Goal: Information Seeking & Learning: Learn about a topic

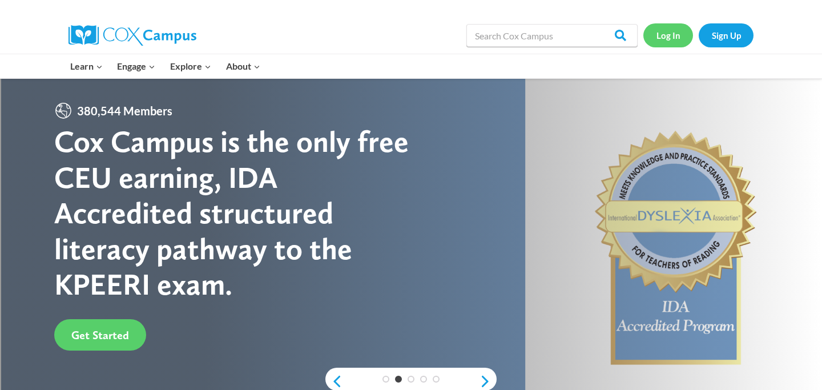
click at [670, 37] on link "Log In" at bounding box center [669, 34] width 50 height 23
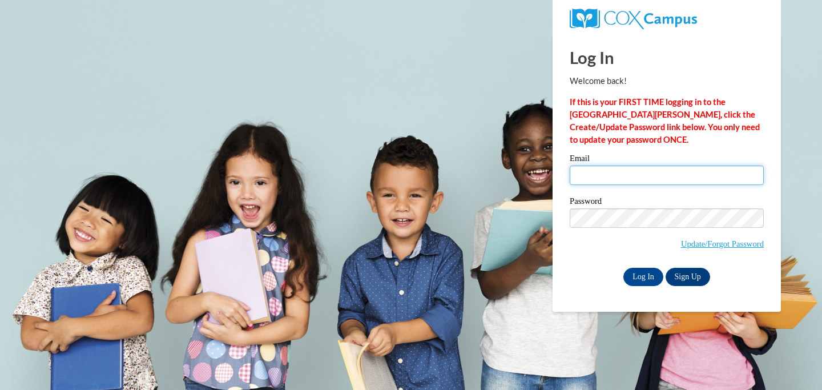
click at [601, 176] on input "Email" at bounding box center [667, 175] width 194 height 19
type input "bwolf@sasd.net"
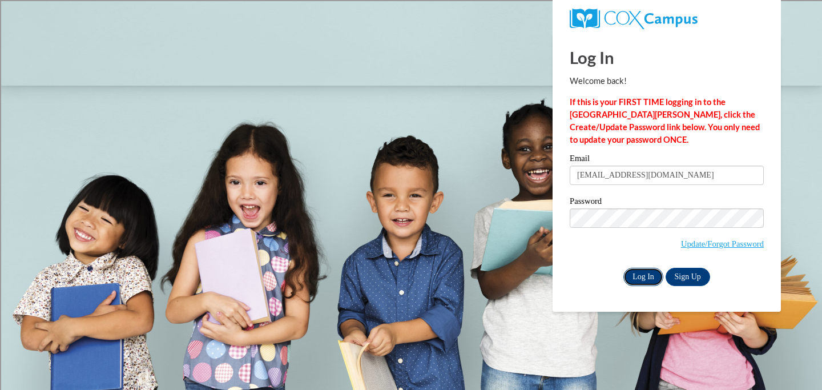
click at [644, 279] on input "Log In" at bounding box center [644, 277] width 40 height 18
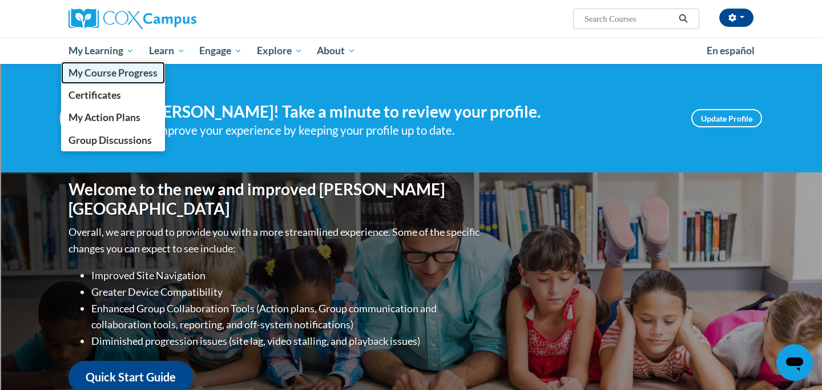
click at [107, 69] on span "My Course Progress" at bounding box center [113, 73] width 89 height 12
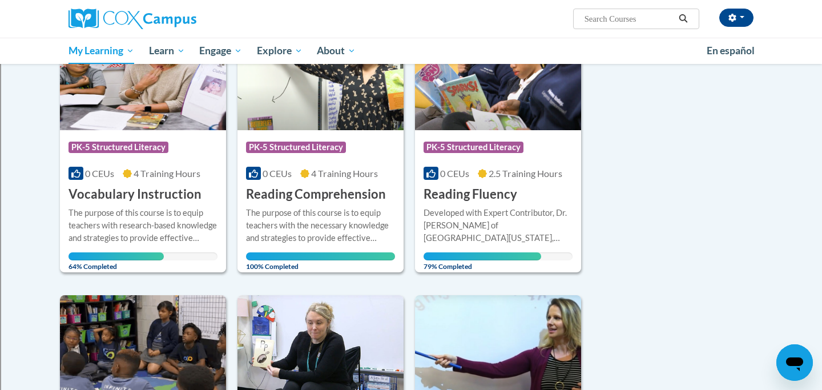
scroll to position [195, 0]
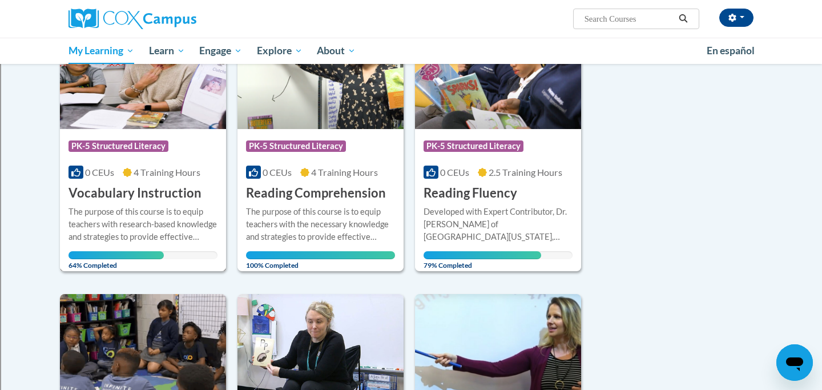
click at [89, 200] on h3 "Vocabulary Instruction" at bounding box center [135, 193] width 133 height 18
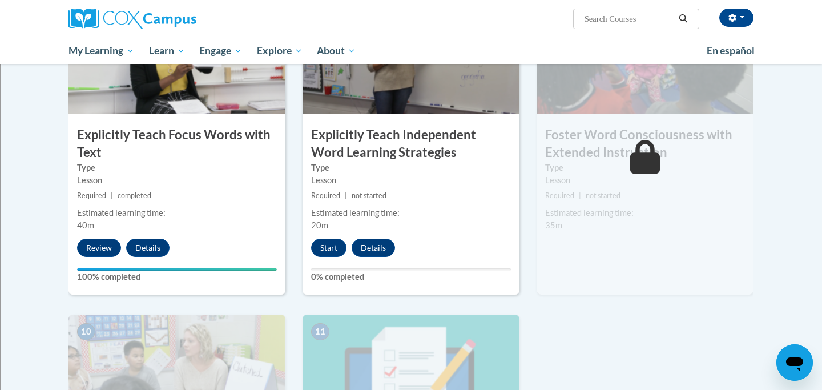
scroll to position [904, 0]
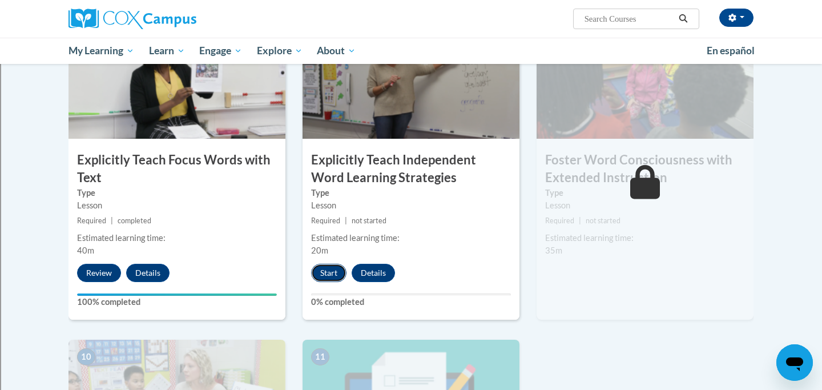
click at [327, 267] on button "Start" at bounding box center [328, 273] width 35 height 18
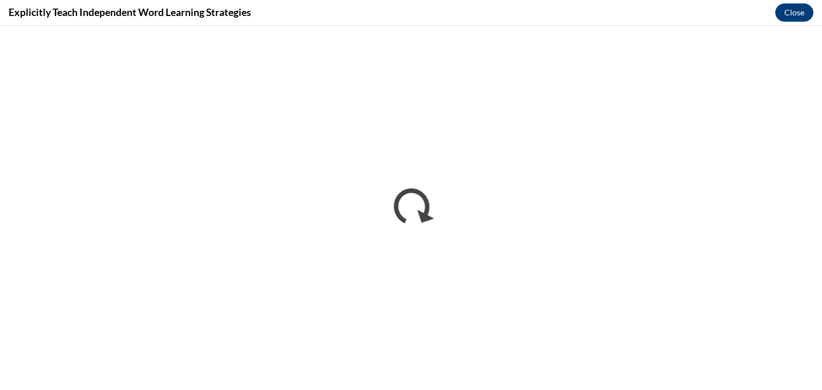
scroll to position [0, 0]
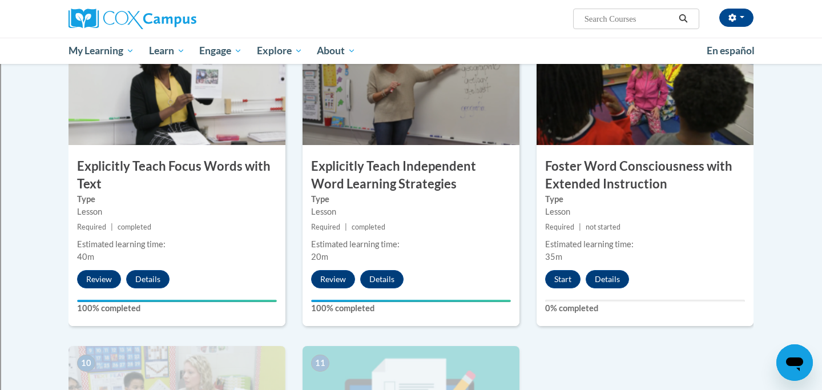
scroll to position [901, 0]
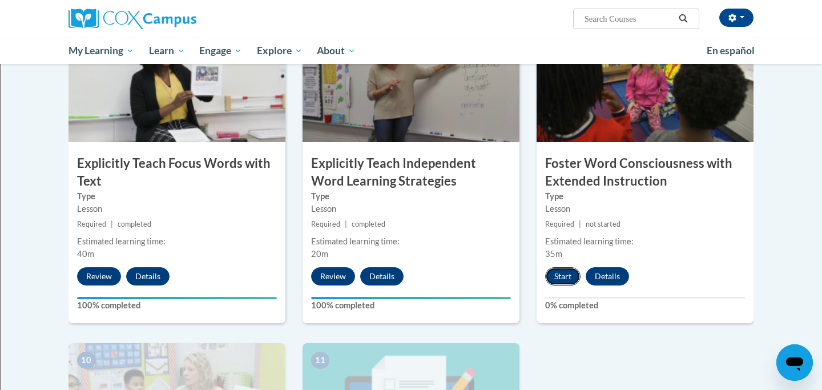
click at [560, 277] on button "Start" at bounding box center [562, 276] width 35 height 18
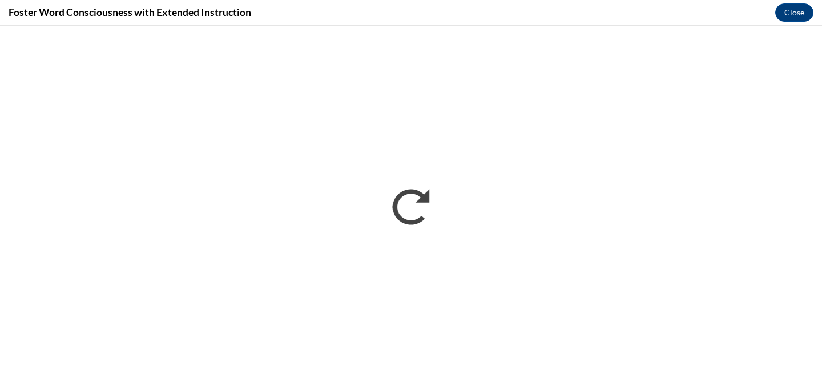
scroll to position [0, 0]
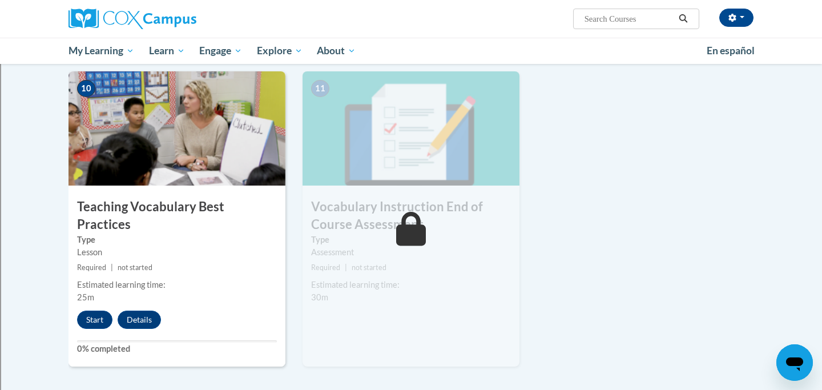
scroll to position [1184, 0]
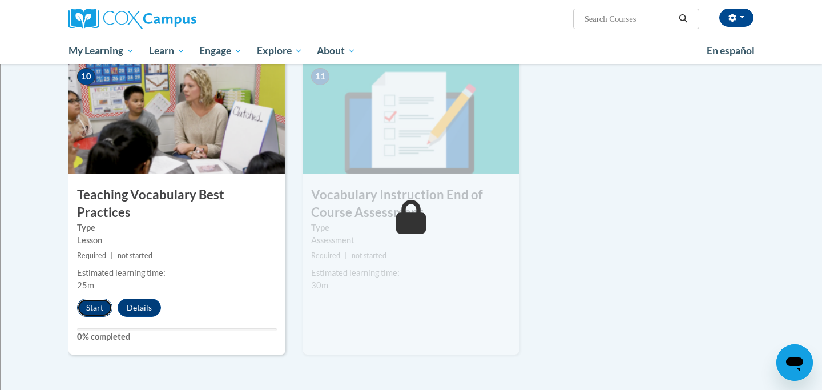
click at [95, 299] on button "Start" at bounding box center [94, 308] width 35 height 18
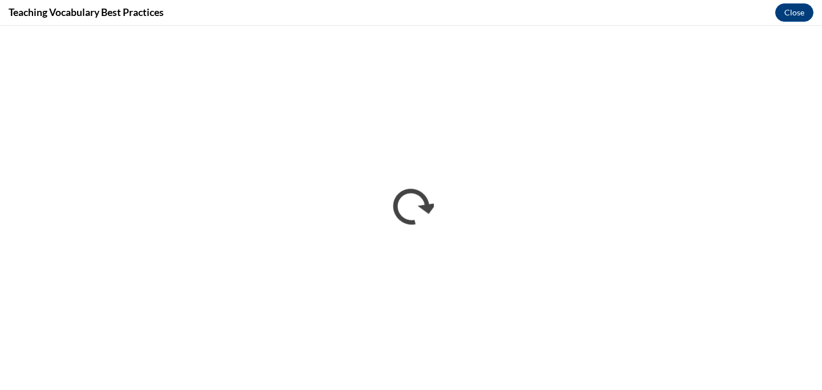
scroll to position [0, 0]
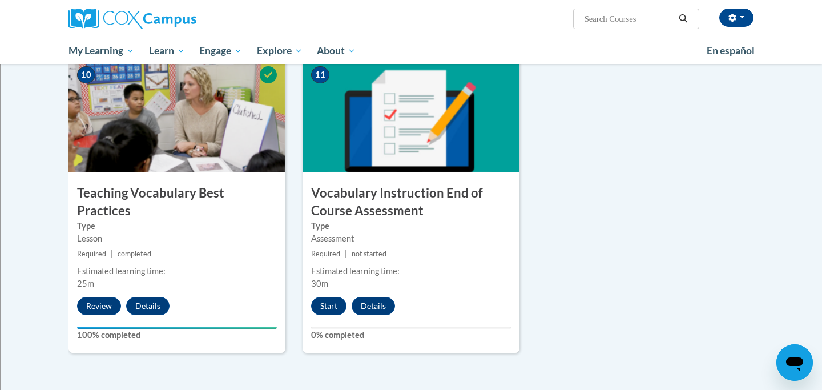
scroll to position [1186, 0]
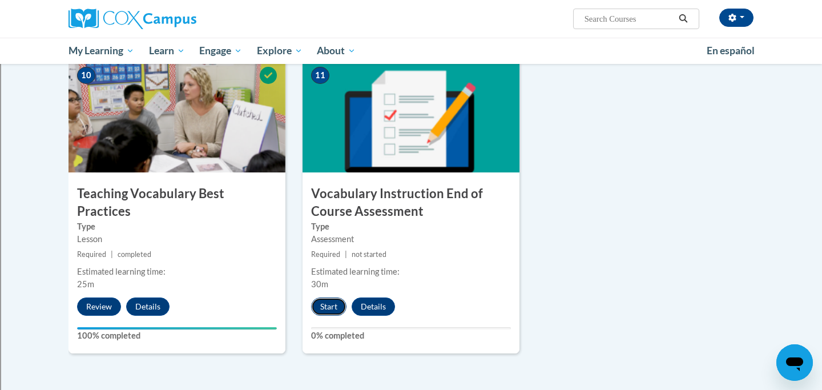
click at [330, 306] on button "Start" at bounding box center [328, 307] width 35 height 18
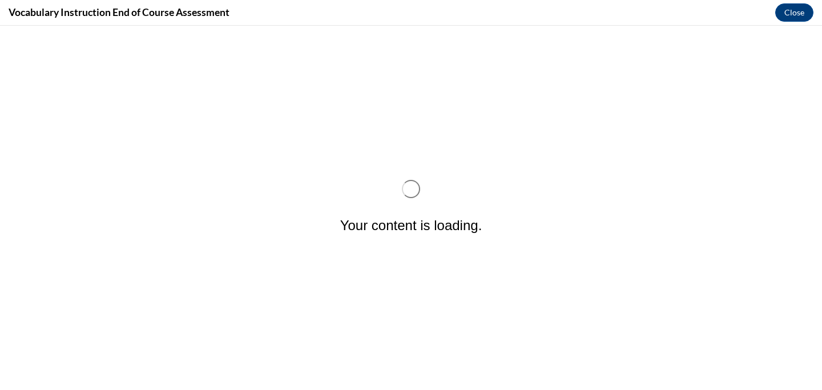
scroll to position [0, 0]
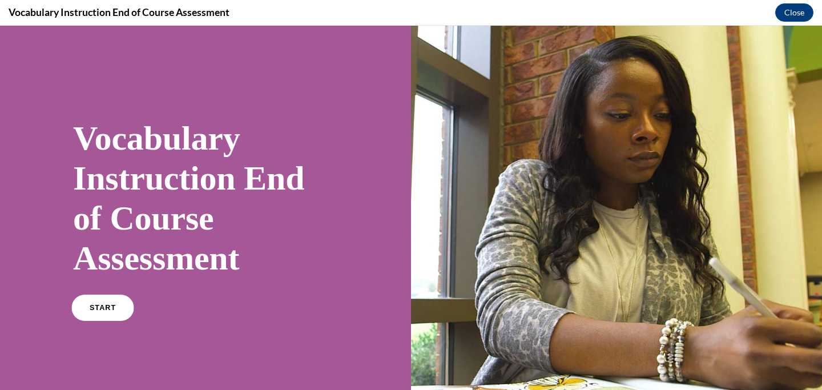
click at [96, 309] on span "START" at bounding box center [103, 308] width 26 height 9
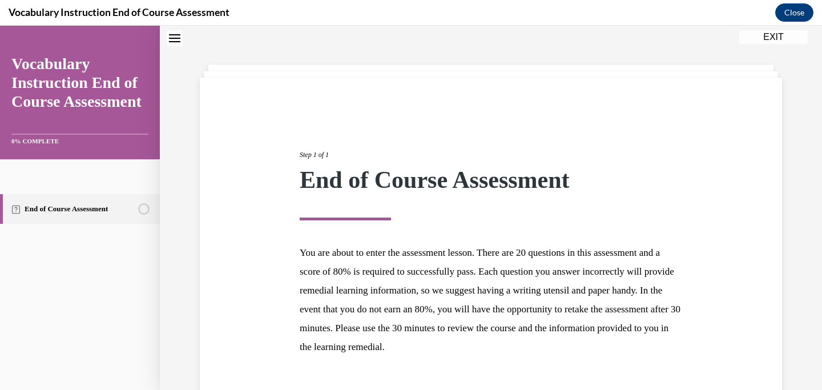
scroll to position [115, 0]
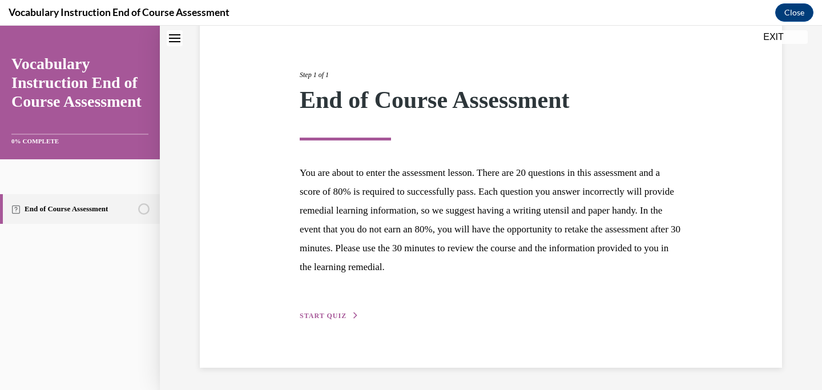
click at [327, 312] on span "START QUIZ" at bounding box center [323, 316] width 47 height 8
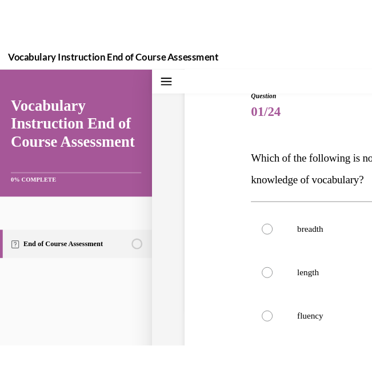
scroll to position [1222, 0]
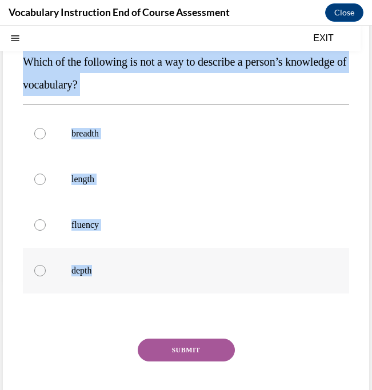
drag, startPoint x: 24, startPoint y: 61, endPoint x: 109, endPoint y: 275, distance: 230.5
click at [110, 276] on div "Question 01/24 Which of the following is not a way to describe a person’s knowl…" at bounding box center [186, 216] width 326 height 432
copy div "Which of the following is not a way to describe a person’s knowledge of vocabul…"
click at [60, 182] on label "length" at bounding box center [186, 179] width 326 height 46
click at [46, 182] on input "length" at bounding box center [39, 179] width 11 height 11
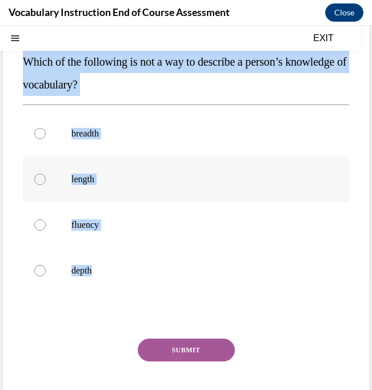
radio input "true"
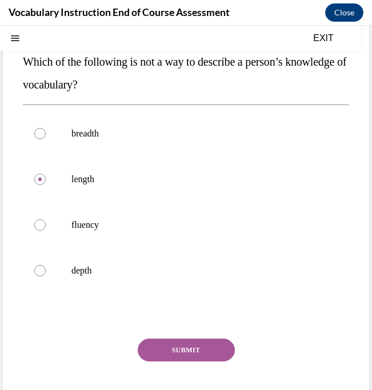
click at [185, 347] on button "SUBMIT" at bounding box center [186, 350] width 97 height 23
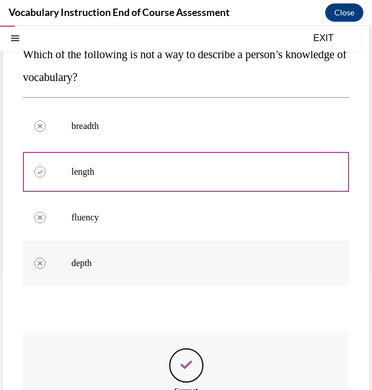
scroll to position [270, 0]
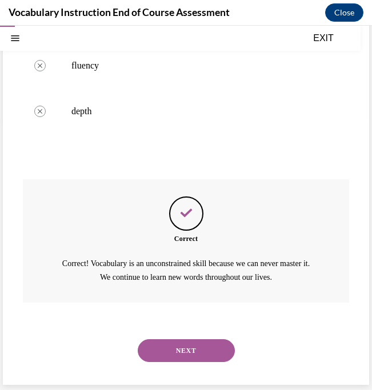
click at [171, 359] on button "NEXT" at bounding box center [186, 350] width 97 height 23
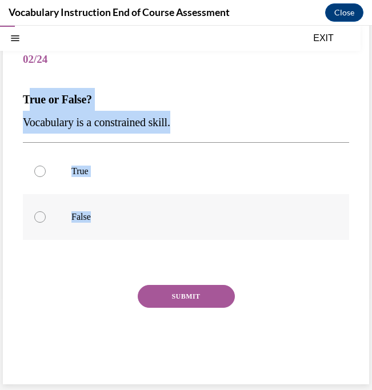
drag, startPoint x: 27, startPoint y: 98, endPoint x: 109, endPoint y: 222, distance: 148.4
click at [109, 223] on div "Question 02/24 True or False? Vocabulary is a constrained skill. True False Inc…" at bounding box center [186, 208] width 326 height 341
copy div "rue or False? Vocabulary is a constrained skill. True False"
click at [43, 215] on div at bounding box center [39, 216] width 11 height 11
click at [43, 215] on input "False" at bounding box center [39, 216] width 11 height 11
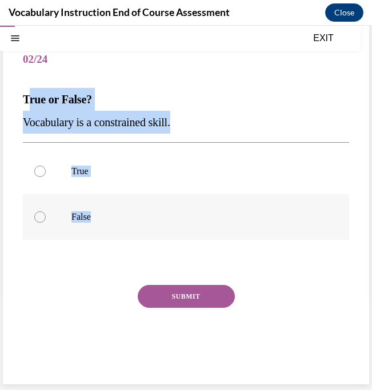
radio input "true"
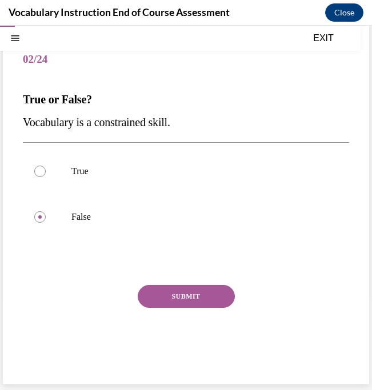
click at [178, 303] on button "SUBMIT" at bounding box center [186, 296] width 97 height 23
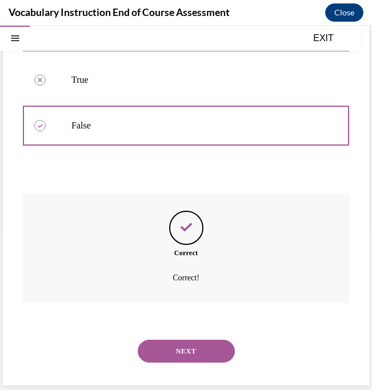
scroll to position [165, 0]
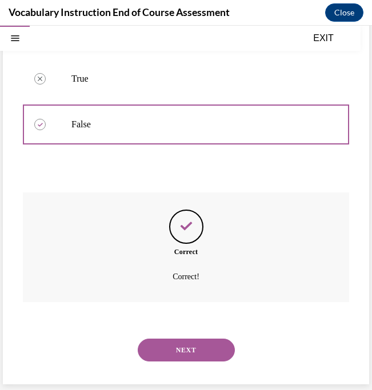
click at [189, 356] on button "NEXT" at bounding box center [186, 350] width 97 height 23
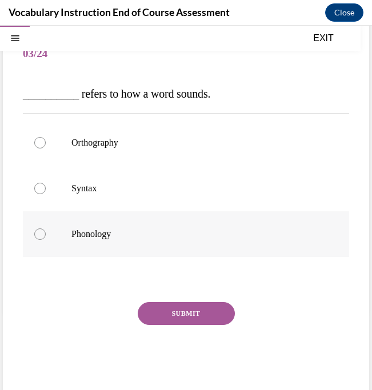
click at [101, 246] on label "Phonology" at bounding box center [186, 234] width 326 height 46
click at [46, 240] on input "Phonology" at bounding box center [39, 233] width 11 height 11
radio input "true"
click at [168, 317] on button "SUBMIT" at bounding box center [186, 313] width 97 height 23
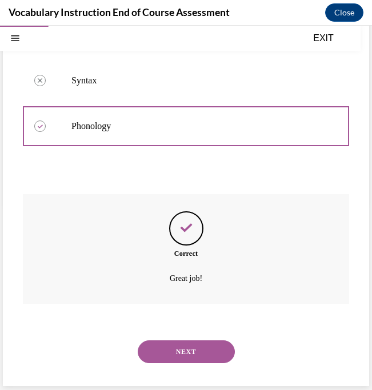
scroll to position [188, 0]
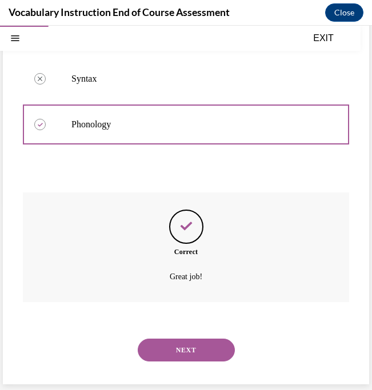
click at [186, 352] on button "NEXT" at bounding box center [186, 350] width 97 height 23
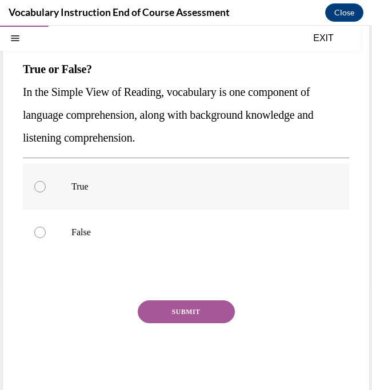
scroll to position [105, 0]
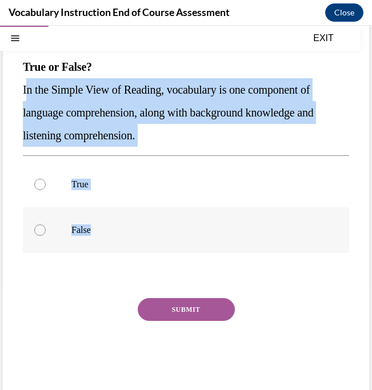
drag, startPoint x: 25, startPoint y: 90, endPoint x: 114, endPoint y: 232, distance: 167.8
click at [114, 232] on div "Question 04/24 True or False? In the Simple View of Reading, vocabulary is one …" at bounding box center [186, 198] width 326 height 387
copy div "n the Simple View of Reading, vocabulary is one component of language comprehen…"
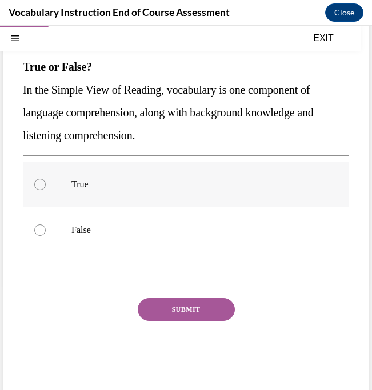
click at [42, 185] on div at bounding box center [39, 184] width 11 height 11
click at [42, 185] on input "True" at bounding box center [39, 184] width 11 height 11
radio input "true"
click at [174, 315] on button "SUBMIT" at bounding box center [186, 309] width 97 height 23
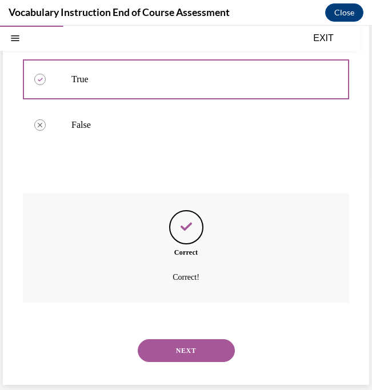
scroll to position [211, 0]
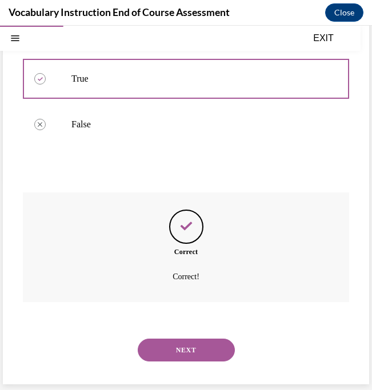
click at [180, 352] on button "NEXT" at bounding box center [186, 350] width 97 height 23
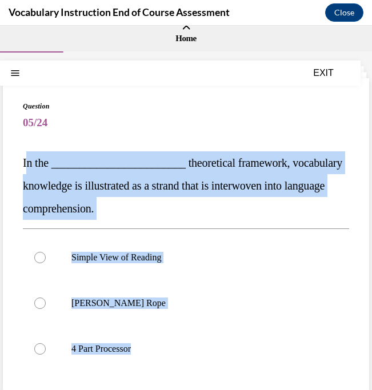
scroll to position [23, 0]
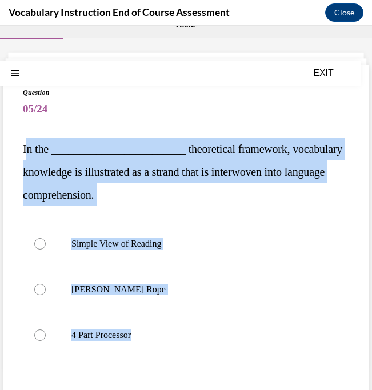
drag, startPoint x: 25, startPoint y: 172, endPoint x: 179, endPoint y: 386, distance: 263.9
click at [179, 386] on div "Question 05/24 In the ________________________ theoretical framework, vocabular…" at bounding box center [186, 291] width 326 height 409
copy div "n the ________________________ theoretical framework, vocabulary knowledge is i…"
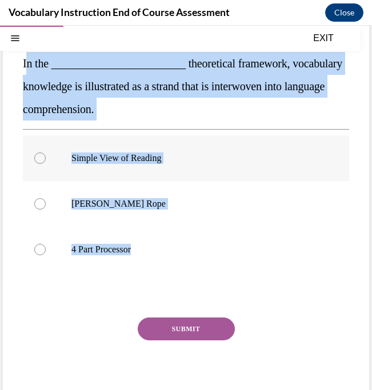
scroll to position [141, 0]
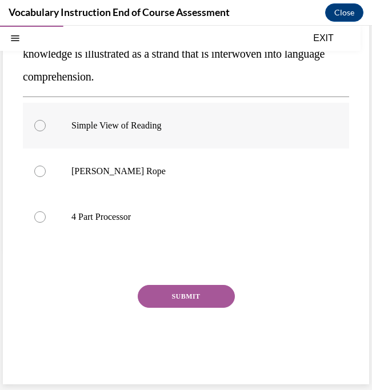
click at [236, 136] on label "Simple View of Reading" at bounding box center [186, 126] width 326 height 46
click at [46, 131] on input "Simple View of Reading" at bounding box center [39, 125] width 11 height 11
radio input "true"
click at [114, 177] on label "Scarborough's Rope" at bounding box center [186, 171] width 326 height 46
click at [46, 177] on input "Scarborough's Rope" at bounding box center [39, 171] width 11 height 11
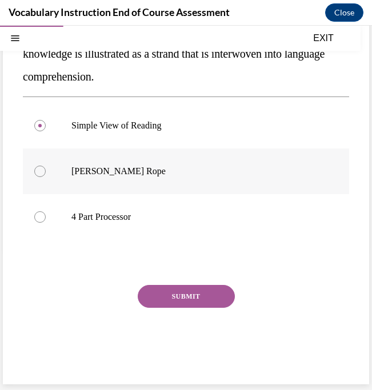
radio input "true"
click at [173, 295] on button "SUBMIT" at bounding box center [186, 296] width 97 height 23
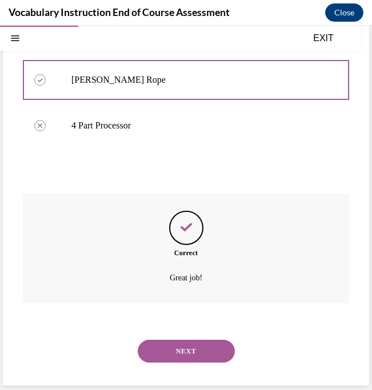
scroll to position [234, 0]
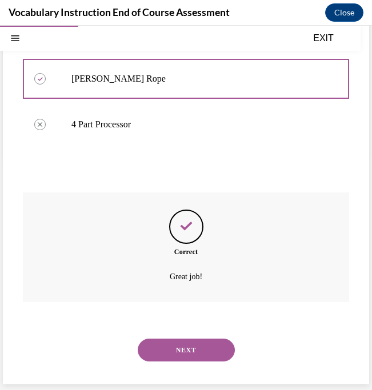
click at [186, 343] on button "NEXT" at bounding box center [186, 350] width 97 height 23
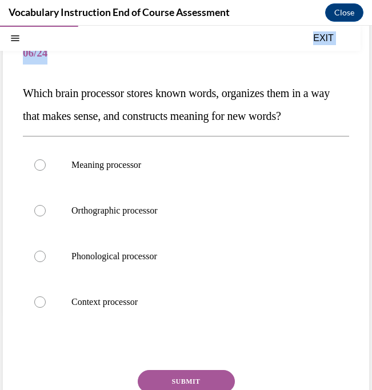
scroll to position [164, 0]
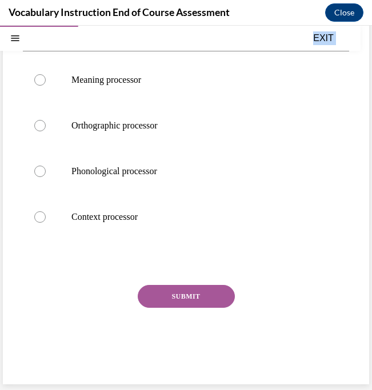
drag, startPoint x: 24, startPoint y: 171, endPoint x: 179, endPoint y: 397, distance: 273.9
click at [179, 389] on html "SKIP TO STEP Audio transcript EXIT Vocabulary Instruction End of Course Assessm…" at bounding box center [186, 208] width 372 height 364
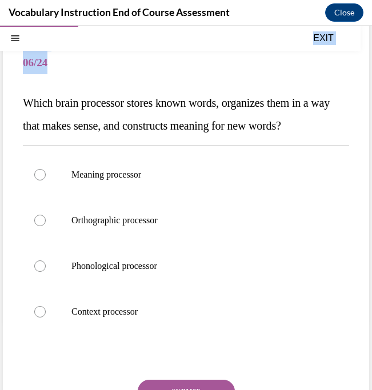
scroll to position [70, 0]
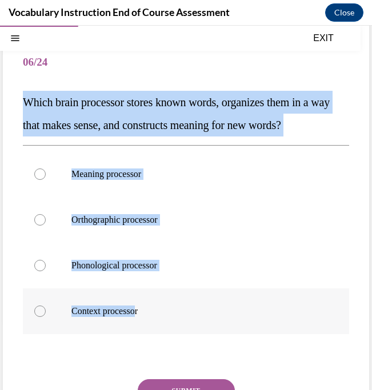
drag, startPoint x: 23, startPoint y: 101, endPoint x: 142, endPoint y: 316, distance: 245.6
click at [142, 316] on div "Question 06/24 Which brain processor stores known words, organizes them in a wa…" at bounding box center [186, 257] width 326 height 432
copy div "Which brain processor stores known words, organizes them in a way that makes se…"
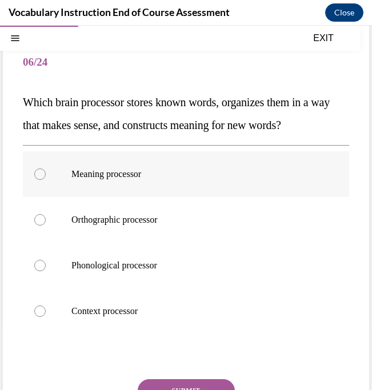
click at [63, 170] on label "Meaning processor" at bounding box center [186, 174] width 326 height 46
click at [46, 170] on input "Meaning processor" at bounding box center [39, 173] width 11 height 11
radio input "true"
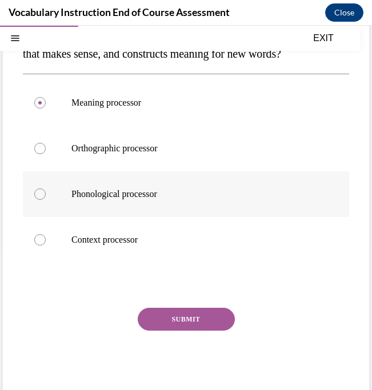
scroll to position [144, 0]
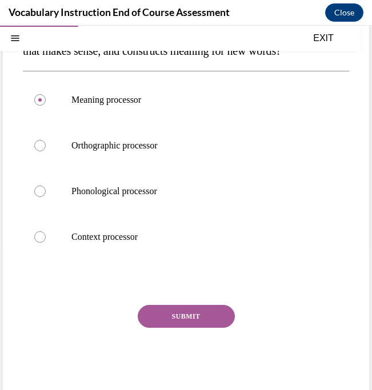
click at [192, 318] on button "SUBMIT" at bounding box center [186, 316] width 97 height 23
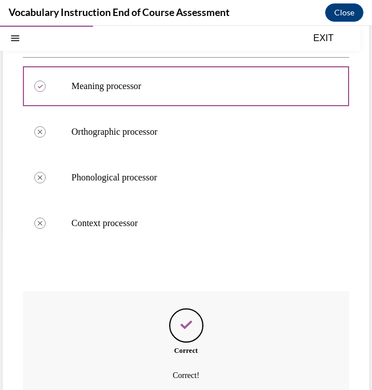
scroll to position [256, 0]
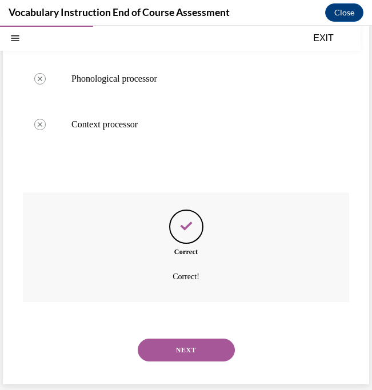
click at [183, 350] on button "NEXT" at bounding box center [186, 350] width 97 height 23
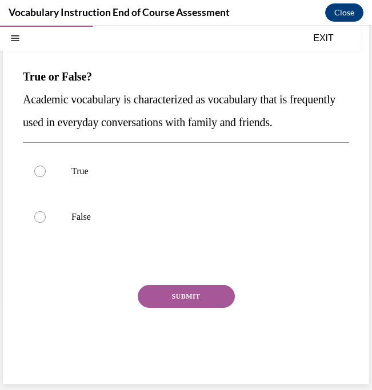
scroll to position [78, 0]
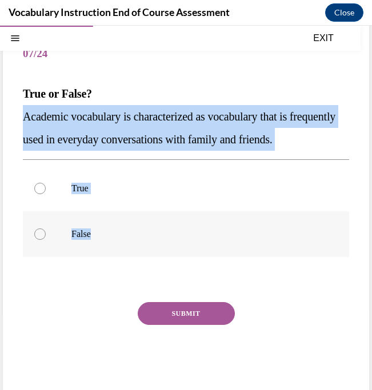
drag, startPoint x: 25, startPoint y: 117, endPoint x: 110, endPoint y: 244, distance: 153.5
click at [110, 244] on div "Question 07/24 True or False? Academic vocabulary is characterized as vocabular…" at bounding box center [186, 214] width 326 height 364
copy div "Academic vocabulary is characterized as vocabulary that is frequently used in e…"
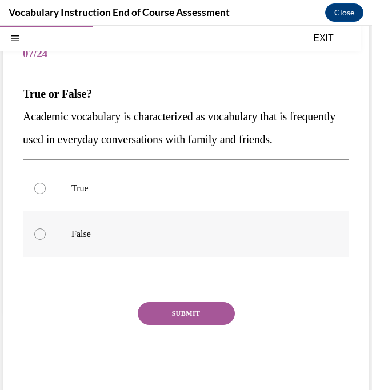
click at [39, 235] on div at bounding box center [39, 233] width 11 height 11
click at [39, 235] on input "False" at bounding box center [39, 233] width 11 height 11
radio input "true"
click at [167, 325] on div "SUBMIT" at bounding box center [186, 330] width 326 height 57
click at [167, 318] on button "SUBMIT" at bounding box center [186, 313] width 97 height 23
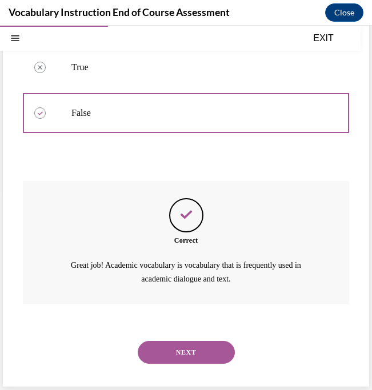
scroll to position [201, 0]
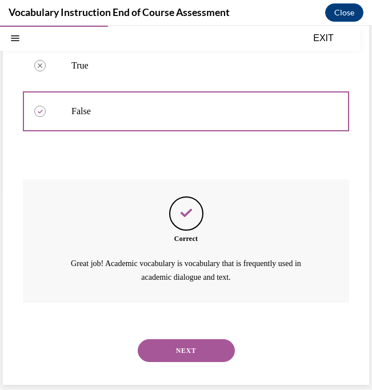
click at [182, 354] on button "NEXT" at bounding box center [186, 350] width 97 height 23
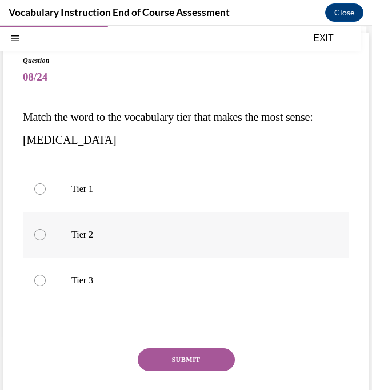
scroll to position [58, 0]
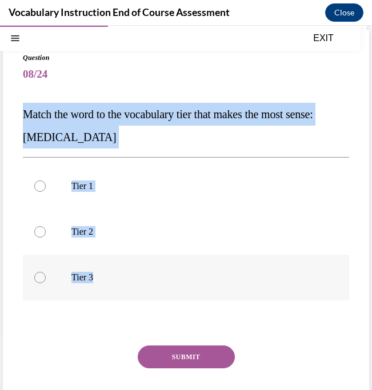
drag, startPoint x: 25, startPoint y: 112, endPoint x: 118, endPoint y: 296, distance: 206.4
click at [118, 296] on div "Question 08/24 Match the word to the vocabulary tier that makes the most sense:…" at bounding box center [186, 246] width 326 height 387
copy div "Match the word to the vocabulary tier that makes the most sense: anaphylaxis Ti…"
click at [90, 283] on p "Tier 3" at bounding box center [195, 277] width 249 height 11
click at [46, 283] on input "Tier 3" at bounding box center [39, 277] width 11 height 11
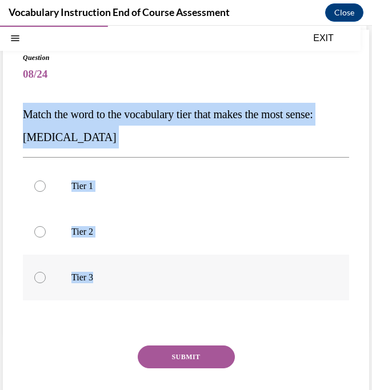
radio input "true"
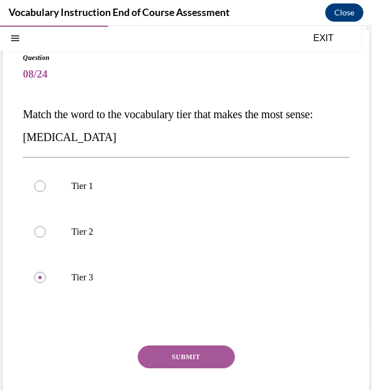
click at [186, 354] on button "SUBMIT" at bounding box center [186, 357] width 97 height 23
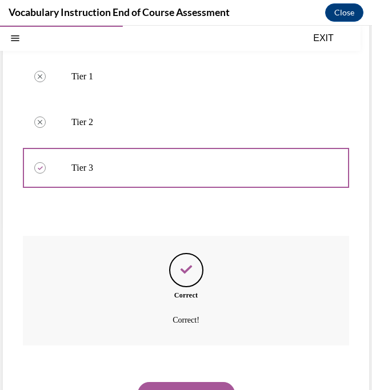
scroll to position [211, 0]
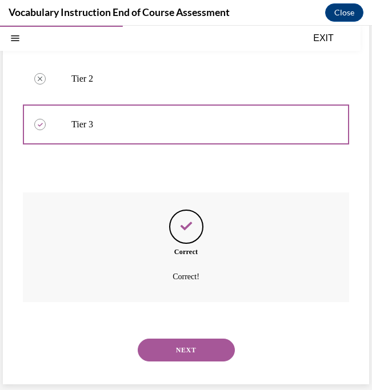
click at [186, 348] on button "NEXT" at bounding box center [186, 350] width 97 height 23
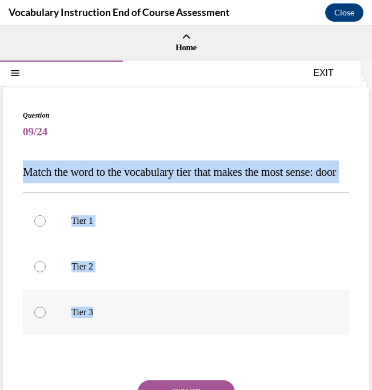
drag, startPoint x: 25, startPoint y: 172, endPoint x: 155, endPoint y: 352, distance: 222.1
click at [155, 352] on div "Question 09/24 Match the word to the vocabulary tier that makes the most sense:…" at bounding box center [186, 292] width 326 height 364
copy div "Match the word to the vocabulary tier that makes the most sense: door Tier 1 Ti…"
click at [79, 227] on p "Tier 1" at bounding box center [195, 220] width 249 height 11
click at [46, 227] on input "Tier 1" at bounding box center [39, 220] width 11 height 11
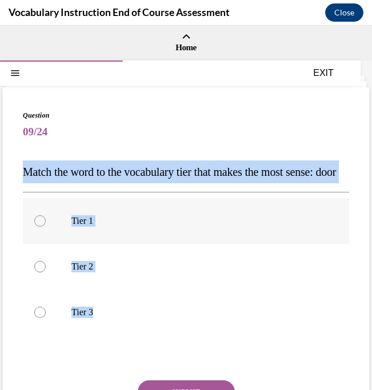
radio input "true"
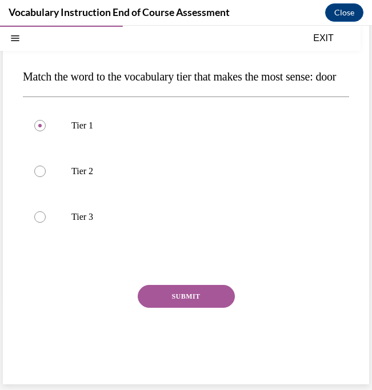
click at [188, 296] on button "SUBMIT" at bounding box center [186, 296] width 97 height 23
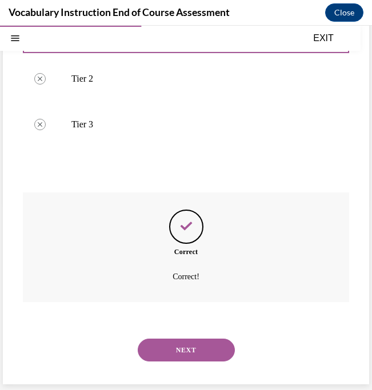
scroll to position [211, 0]
click at [178, 352] on button "NEXT" at bounding box center [186, 350] width 97 height 23
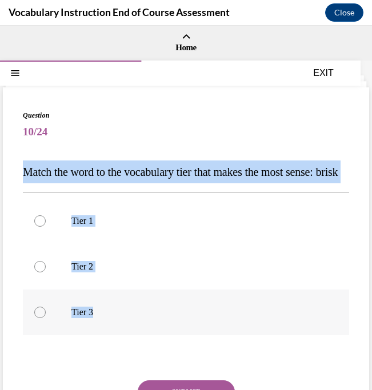
drag, startPoint x: 26, startPoint y: 171, endPoint x: 121, endPoint y: 357, distance: 208.9
click at [121, 357] on div "Question 10/24 Match the word to the vocabulary tier that makes the most sense:…" at bounding box center [186, 292] width 326 height 364
copy div "Match the word to the vocabulary tier that makes the most sense: brisk Tier 1 T…"
click at [38, 272] on div at bounding box center [39, 266] width 11 height 11
click at [38, 272] on input "Tier 2" at bounding box center [39, 266] width 11 height 11
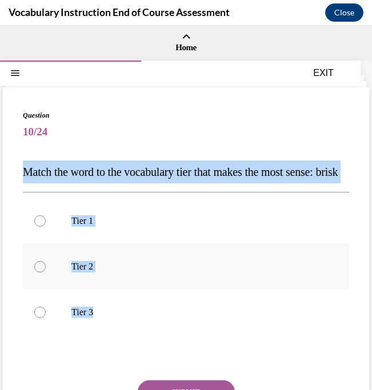
radio input "true"
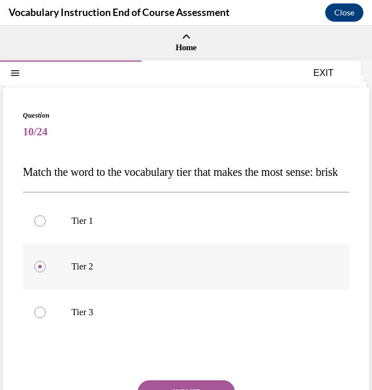
scroll to position [118, 0]
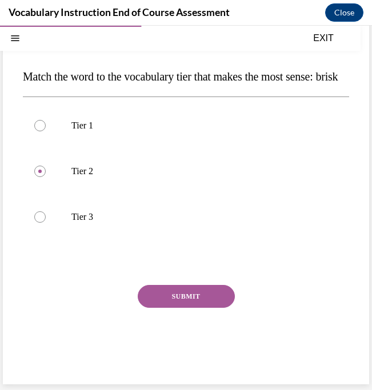
click at [183, 299] on button "SUBMIT" at bounding box center [186, 296] width 97 height 23
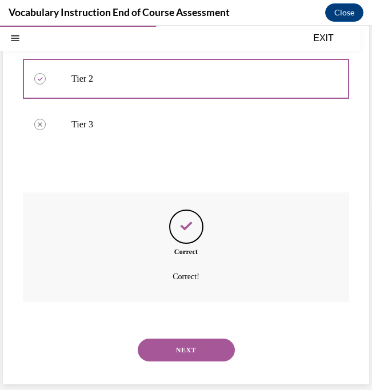
scroll to position [211, 0]
click at [184, 354] on button "NEXT" at bounding box center [186, 350] width 97 height 23
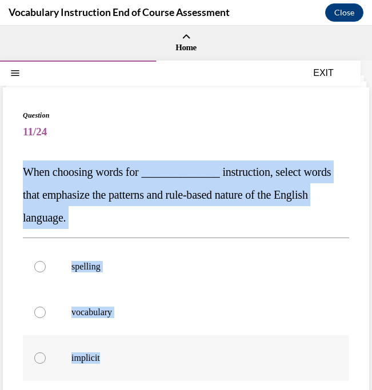
drag, startPoint x: 23, startPoint y: 168, endPoint x: 137, endPoint y: 358, distance: 221.1
click at [137, 358] on div "Question 11/24 When choosing words for ______________ instruction, select words…" at bounding box center [186, 314] width 326 height 409
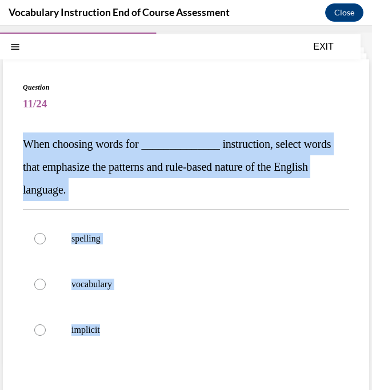
scroll to position [26, 0]
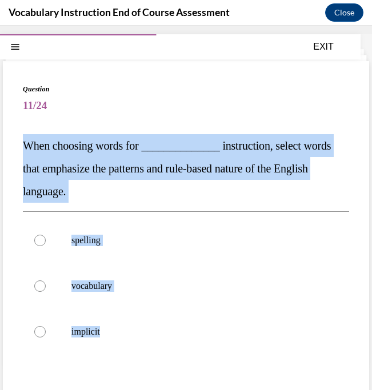
copy div "When choosing words for ______________ instruction, select words that emphasize…"
click at [41, 240] on div at bounding box center [39, 240] width 11 height 11
click at [41, 240] on input "spelling" at bounding box center [39, 240] width 11 height 11
radio input "true"
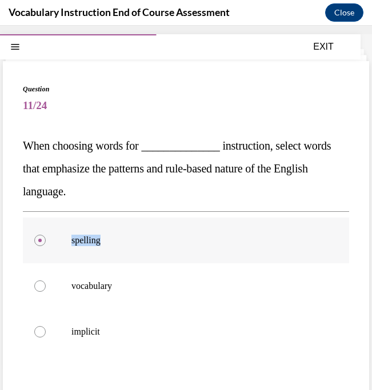
click at [41, 240] on div at bounding box center [39, 240] width 11 height 11
click at [41, 240] on input "spelling" at bounding box center [39, 240] width 11 height 11
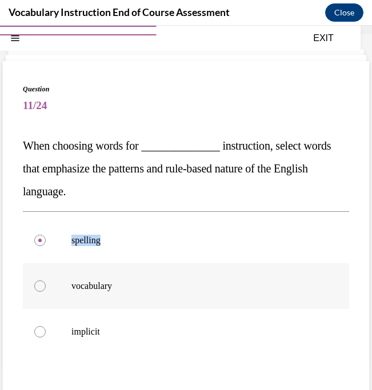
scroll to position [141, 0]
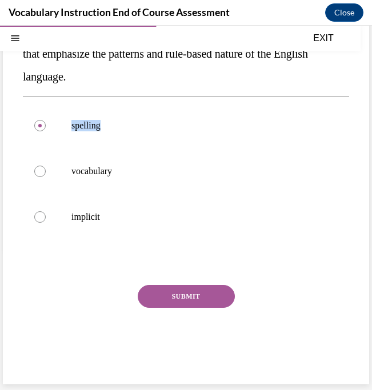
click at [198, 291] on button "SUBMIT" at bounding box center [186, 296] width 97 height 23
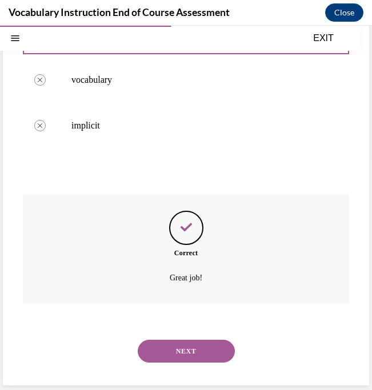
scroll to position [234, 0]
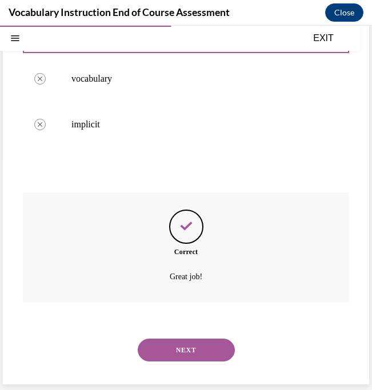
click at [179, 355] on button "NEXT" at bounding box center [186, 350] width 97 height 23
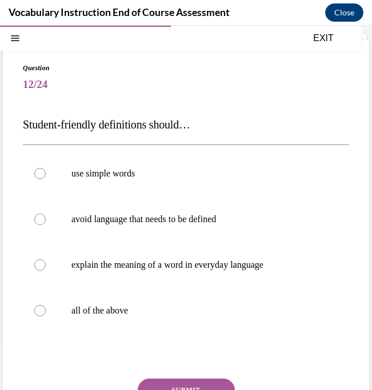
scroll to position [43, 0]
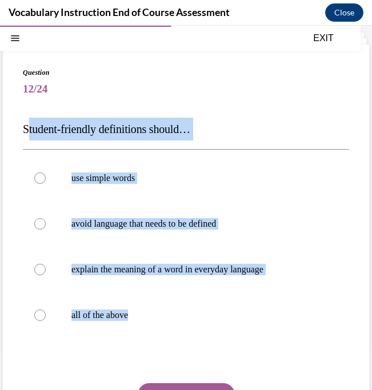
drag, startPoint x: 26, startPoint y: 128, endPoint x: 139, endPoint y: 347, distance: 246.5
click at [140, 347] on div "Question 12/24 Student-friendly definitions should… use simple words avoid lang…" at bounding box center [186, 271] width 326 height 409
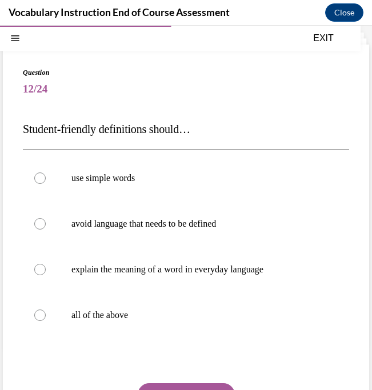
click at [230, 106] on div "Question 12/24 Student-friendly definitions should… use simple words avoid lang…" at bounding box center [186, 271] width 326 height 409
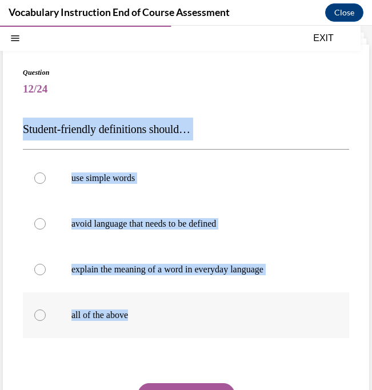
drag, startPoint x: 25, startPoint y: 128, endPoint x: 155, endPoint y: 320, distance: 232.1
click at [155, 320] on div "Question 12/24 Student-friendly definitions should… use simple words avoid lang…" at bounding box center [186, 271] width 326 height 409
click at [254, 186] on label "use simple words" at bounding box center [186, 178] width 326 height 46
click at [46, 184] on input "use simple words" at bounding box center [39, 177] width 11 height 11
radio input "true"
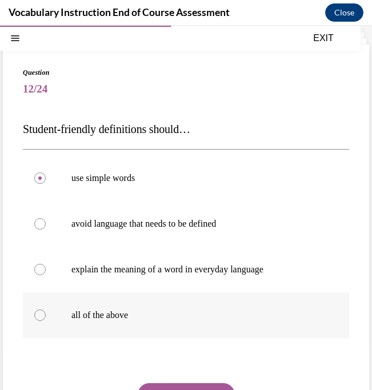
click at [89, 314] on p "all of the above" at bounding box center [195, 315] width 249 height 11
click at [46, 314] on input "all of the above" at bounding box center [39, 315] width 11 height 11
radio input "true"
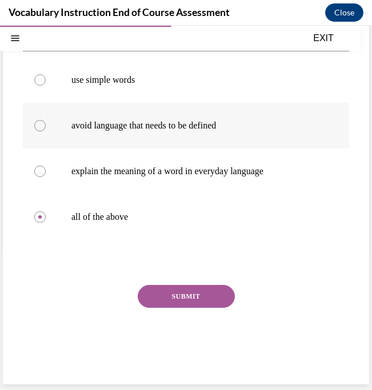
scroll to position [140, 0]
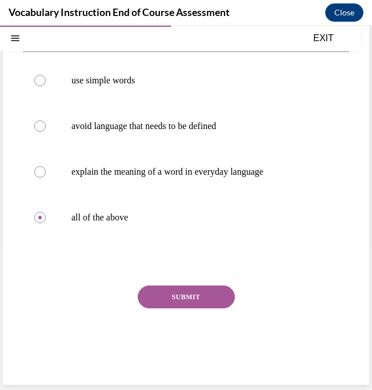
click at [180, 299] on button "SUBMIT" at bounding box center [186, 297] width 97 height 23
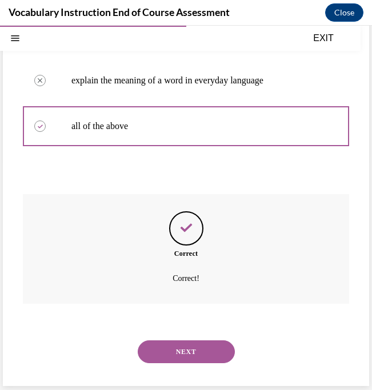
scroll to position [234, 0]
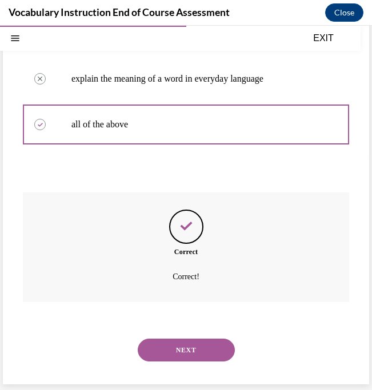
click at [180, 352] on button "NEXT" at bounding box center [186, 350] width 97 height 23
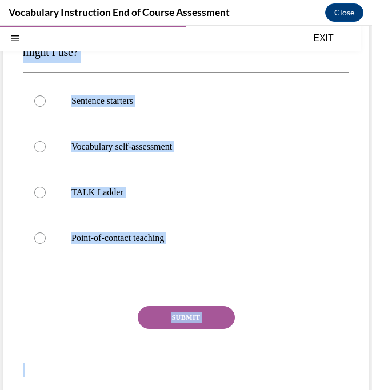
scroll to position [164, 0]
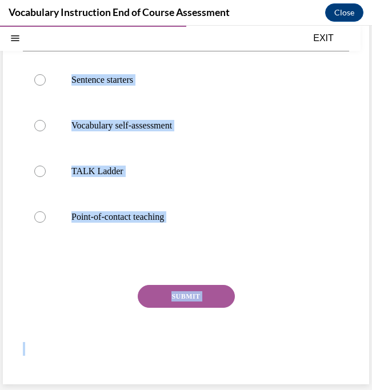
drag, startPoint x: 23, startPoint y: 170, endPoint x: 224, endPoint y: 383, distance: 292.1
click at [225, 379] on div "Question 13/24 If I want to define a word in the moment, which instructional me…" at bounding box center [186, 162] width 326 height 432
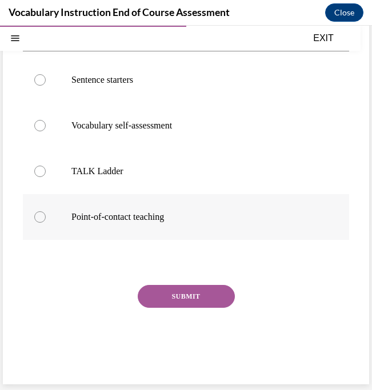
click at [216, 227] on label "Point-of-contact teaching" at bounding box center [186, 217] width 326 height 46
click at [46, 223] on input "Point-of-contact teaching" at bounding box center [39, 216] width 11 height 11
radio input "true"
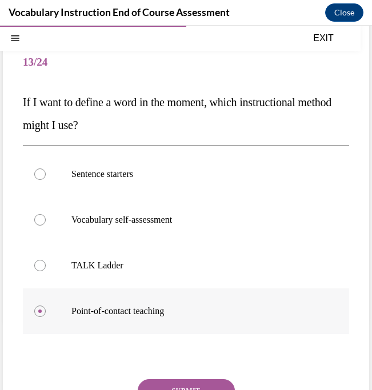
scroll to position [71, 0]
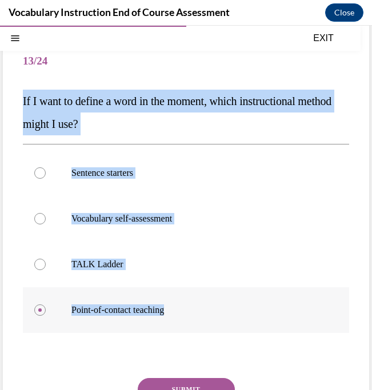
drag, startPoint x: 21, startPoint y: 97, endPoint x: 186, endPoint y: 316, distance: 274.0
click at [186, 316] on div "Question 13/24 If I want to define a word in the moment, which instructional me…" at bounding box center [186, 247] width 366 height 461
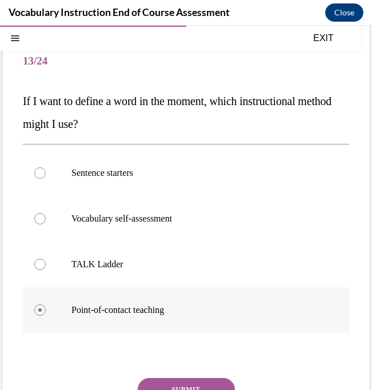
click at [108, 303] on label "Point-of-contact teaching" at bounding box center [186, 310] width 326 height 46
click at [46, 304] on input "Point-of-contact teaching" at bounding box center [39, 309] width 11 height 11
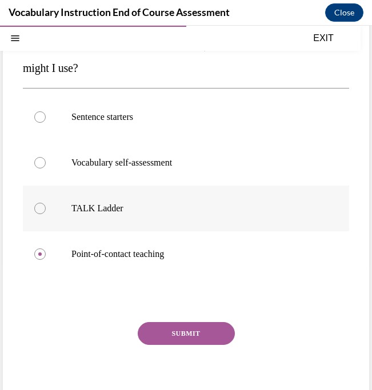
scroll to position [130, 0]
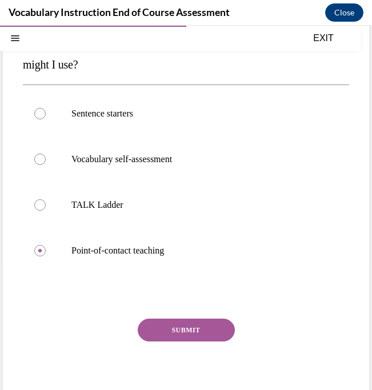
click at [193, 335] on button "SUBMIT" at bounding box center [186, 330] width 97 height 23
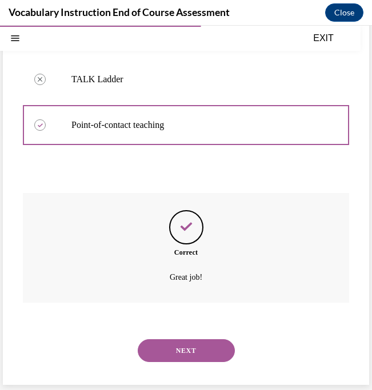
scroll to position [256, 0]
click at [191, 344] on button "NEXT" at bounding box center [186, 350] width 97 height 23
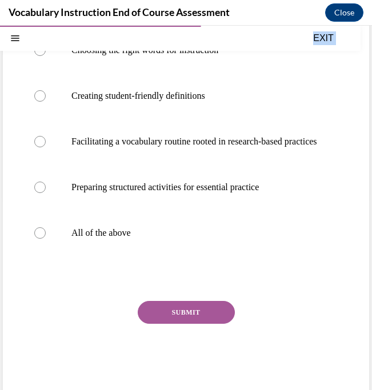
scroll to position [221, 0]
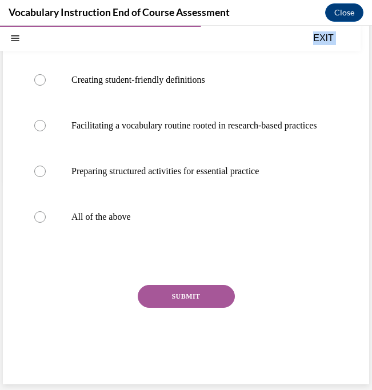
drag, startPoint x: 22, startPoint y: 102, endPoint x: 284, endPoint y: 389, distance: 388.9
click at [284, 389] on div "Audio transcript EXIT Vocabulary Instruction End of Course Assessment 0% COMPLE…" at bounding box center [186, 208] width 372 height 364
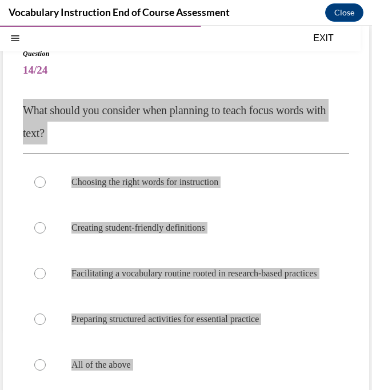
scroll to position [138, 0]
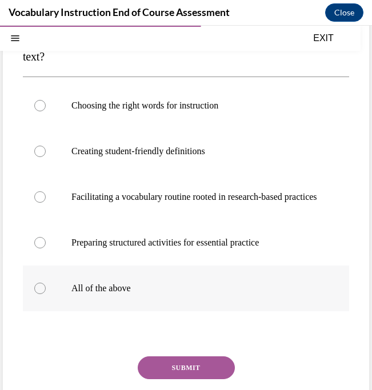
click at [41, 294] on div at bounding box center [39, 288] width 11 height 11
click at [41, 294] on input "All of the above" at bounding box center [39, 288] width 11 height 11
radio input "true"
click at [176, 379] on button "SUBMIT" at bounding box center [186, 367] width 97 height 23
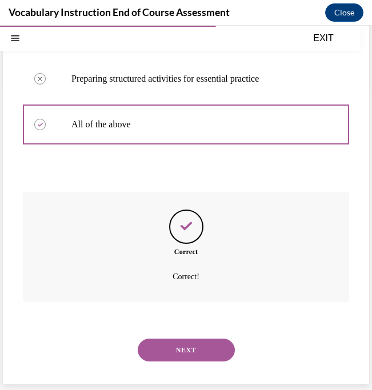
scroll to position [314, 0]
click at [184, 351] on button "NEXT" at bounding box center [186, 350] width 97 height 23
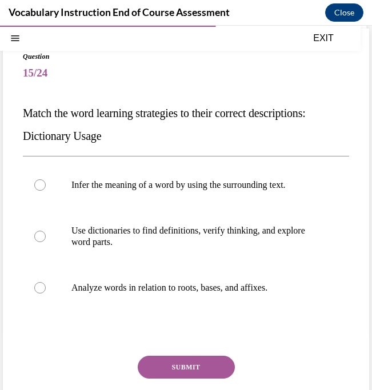
scroll to position [49, 0]
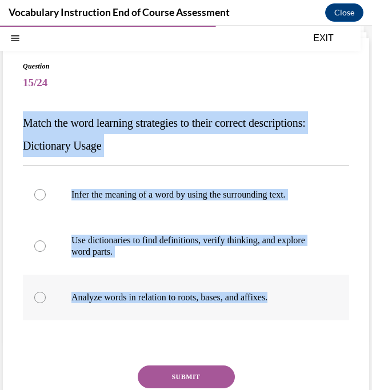
drag, startPoint x: 23, startPoint y: 126, endPoint x: 282, endPoint y: 296, distance: 309.2
click at [283, 297] on div "Question 15/24 Match the word learning strategies to their correct descriptions…" at bounding box center [186, 260] width 326 height 398
click at [311, 268] on label "Use dictionaries to find definitions, verify thinking, and explore word parts." at bounding box center [186, 246] width 326 height 57
click at [46, 252] on input "Use dictionaries to find definitions, verify thinking, and explore word parts." at bounding box center [39, 245] width 11 height 11
radio input "true"
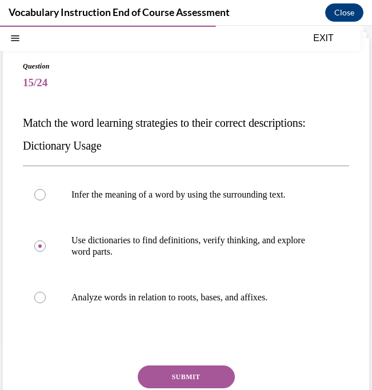
click at [187, 378] on button "SUBMIT" at bounding box center [186, 377] width 97 height 23
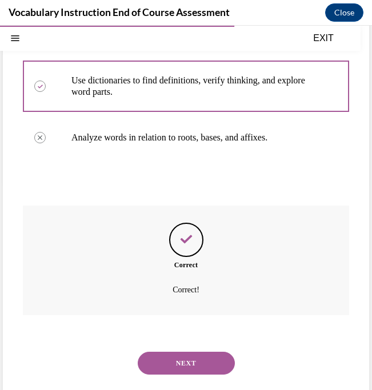
scroll to position [222, 0]
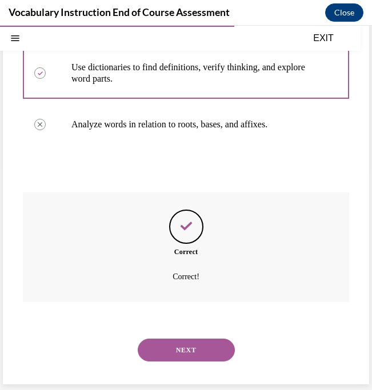
click at [191, 352] on button "NEXT" at bounding box center [186, 350] width 97 height 23
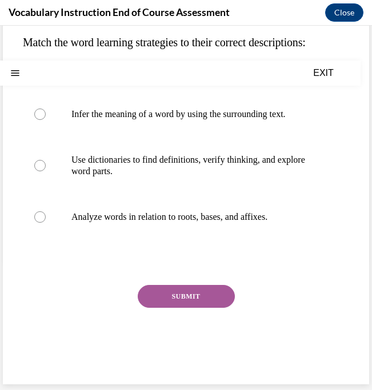
scroll to position [0, 0]
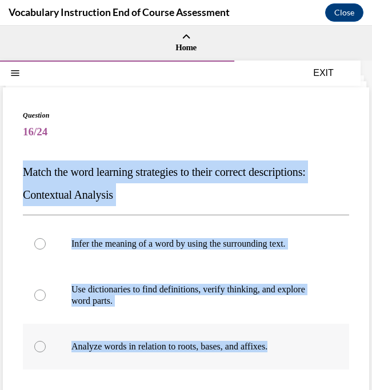
drag, startPoint x: 25, startPoint y: 171, endPoint x: 298, endPoint y: 359, distance: 331.4
click at [298, 359] on div "Question 16/24 Match the word learning strategies to their correct descriptions…" at bounding box center [186, 309] width 326 height 398
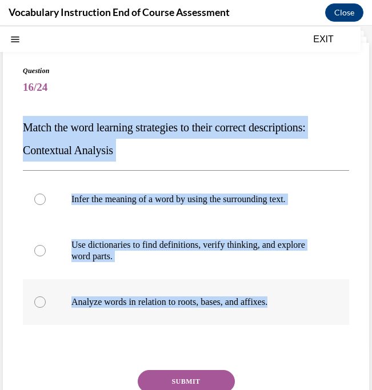
scroll to position [32, 0]
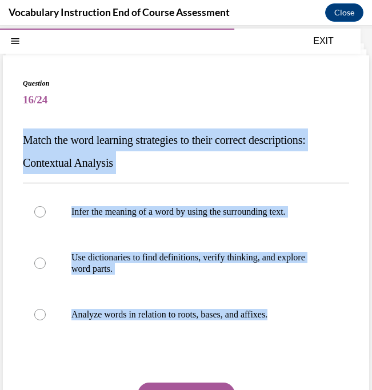
click at [318, 174] on p "Match the word learning strategies to their correct descriptions: Contextual An…" at bounding box center [186, 151] width 326 height 46
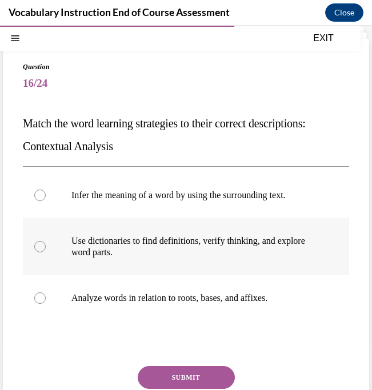
scroll to position [51, 0]
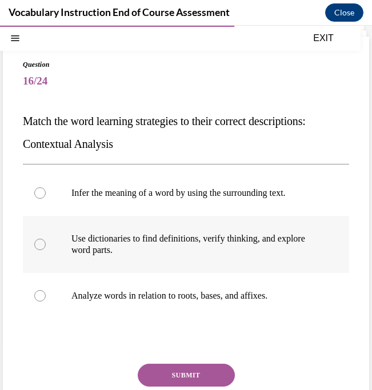
click at [144, 238] on p "Use dictionaries to find definitions, verify thinking, and explore word parts." at bounding box center [195, 244] width 249 height 23
click at [46, 239] on input "Use dictionaries to find definitions, verify thinking, and explore word parts." at bounding box center [39, 244] width 11 height 11
radio input "true"
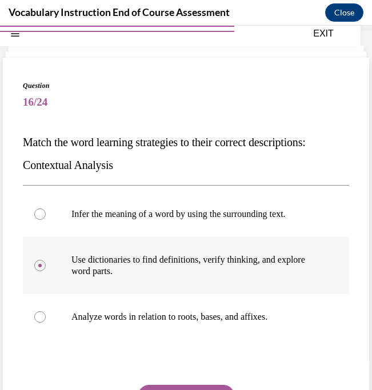
scroll to position [130, 0]
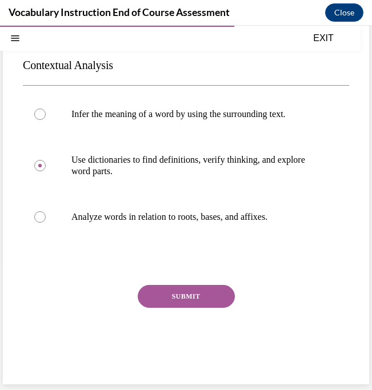
click at [176, 299] on button "SUBMIT" at bounding box center [186, 296] width 97 height 23
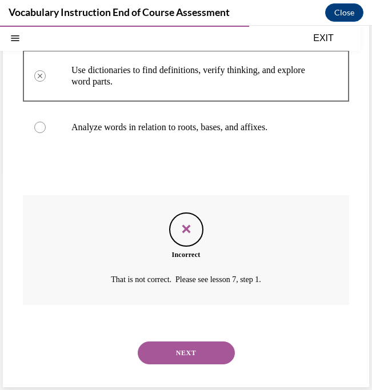
scroll to position [222, 0]
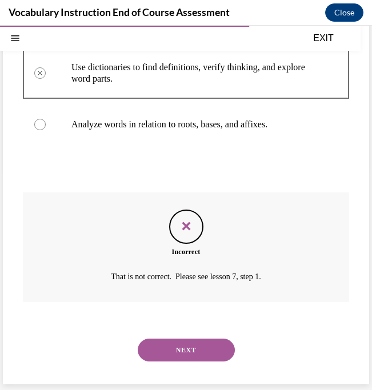
click at [189, 354] on button "NEXT" at bounding box center [186, 350] width 97 height 23
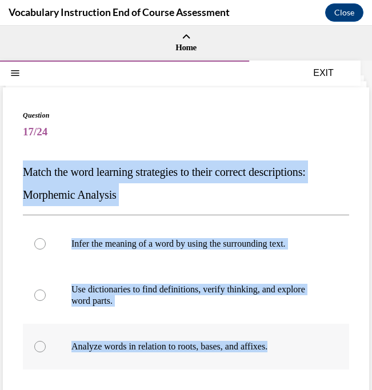
drag, startPoint x: 26, startPoint y: 170, endPoint x: 314, endPoint y: 355, distance: 341.4
click at [314, 355] on div "Question 17/24 Match the word learning strategies to their correct descriptions…" at bounding box center [186, 309] width 326 height 398
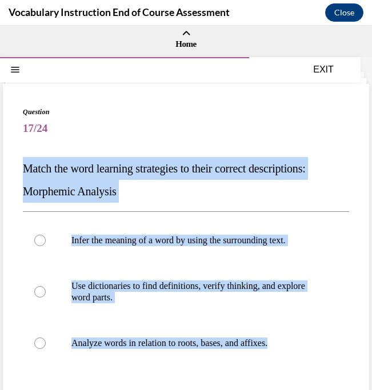
scroll to position [2, 0]
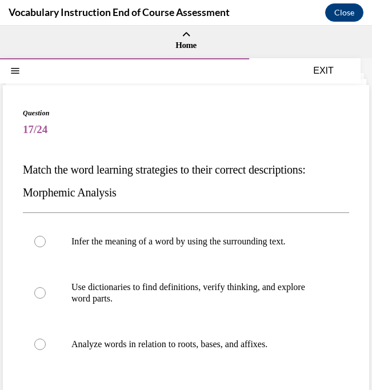
click at [236, 122] on span "17/24" at bounding box center [186, 129] width 326 height 23
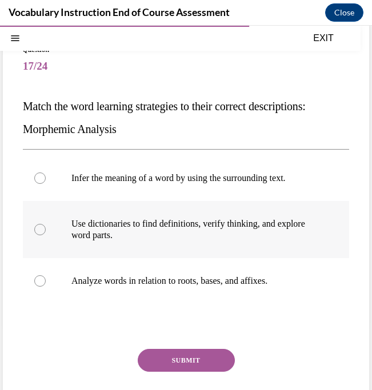
scroll to position [63, 0]
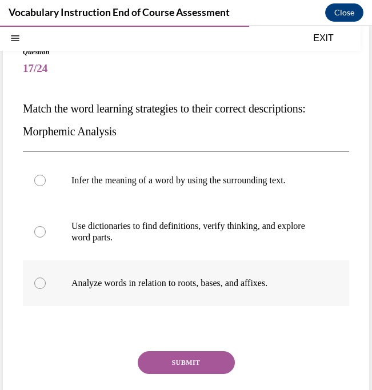
click at [216, 272] on label "Analyze words in relation to roots, bases, and affixes." at bounding box center [186, 283] width 326 height 46
click at [46, 278] on input "Analyze words in relation to roots, bases, and affixes." at bounding box center [39, 283] width 11 height 11
radio input "true"
click at [187, 359] on button "SUBMIT" at bounding box center [186, 362] width 97 height 23
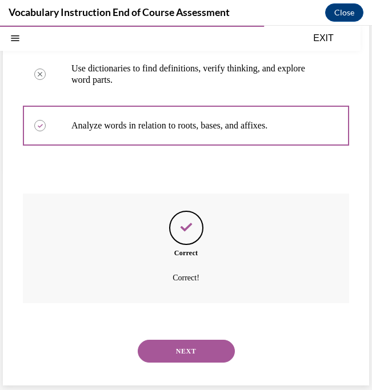
scroll to position [222, 0]
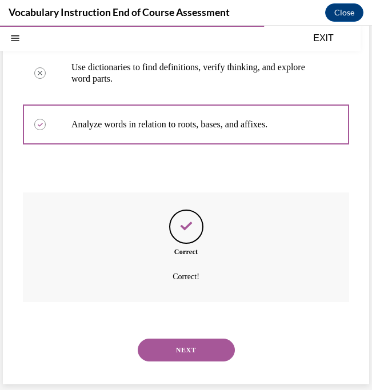
click at [180, 348] on button "NEXT" at bounding box center [186, 350] width 97 height 23
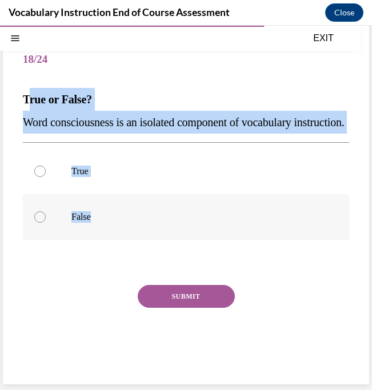
drag, startPoint x: 26, startPoint y: 93, endPoint x: 95, endPoint y: 237, distance: 159.4
click at [95, 238] on div "Question 18/24 True or False? Word consciousness is an isolated component of vo…" at bounding box center [186, 208] width 326 height 341
click at [42, 223] on div at bounding box center [39, 216] width 11 height 11
click at [42, 223] on input "False" at bounding box center [39, 216] width 11 height 11
radio input "true"
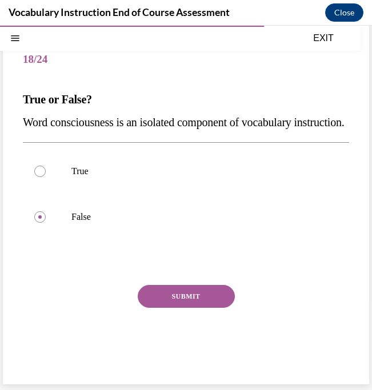
click at [161, 308] on button "SUBMIT" at bounding box center [186, 296] width 97 height 23
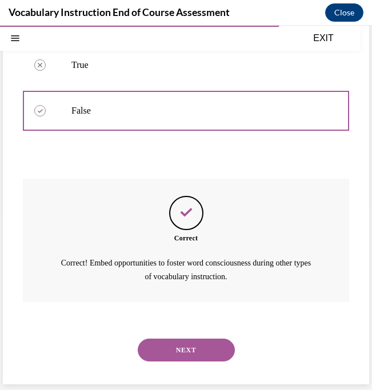
scroll to position [201, 0]
click at [183, 350] on button "NEXT" at bounding box center [186, 350] width 97 height 23
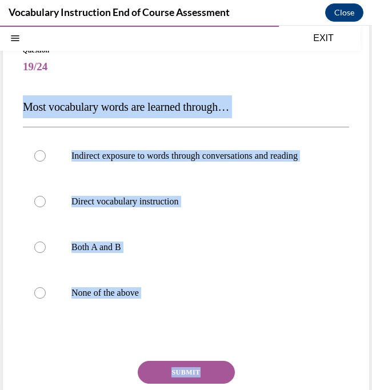
scroll to position [70, 0]
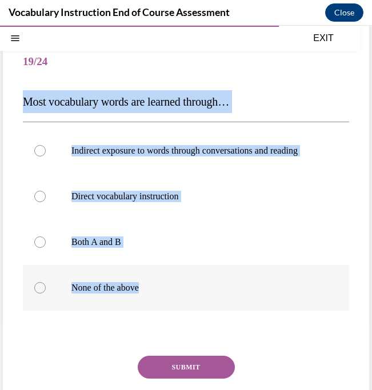
drag, startPoint x: 23, startPoint y: 137, endPoint x: 154, endPoint y: 290, distance: 201.3
click at [154, 291] on div "Question 19/24 Most vocabulary words are learned through… Indirect exposure to …" at bounding box center [186, 244] width 326 height 409
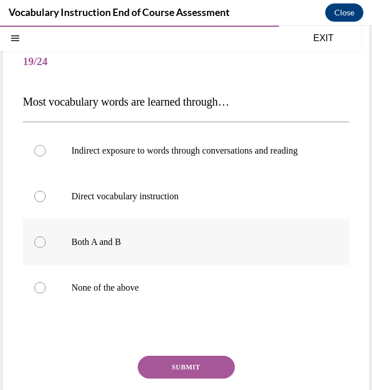
click at [34, 240] on div at bounding box center [39, 241] width 11 height 11
click at [34, 240] on input "Both A and B" at bounding box center [39, 241] width 11 height 11
radio input "true"
click at [41, 240] on icon at bounding box center [39, 241] width 3 height 3
click at [41, 240] on input "Both A and B" at bounding box center [39, 241] width 11 height 11
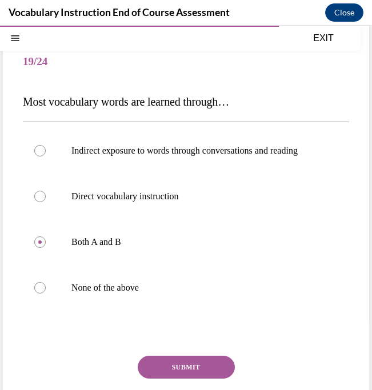
click at [188, 366] on button "SUBMIT" at bounding box center [186, 367] width 97 height 23
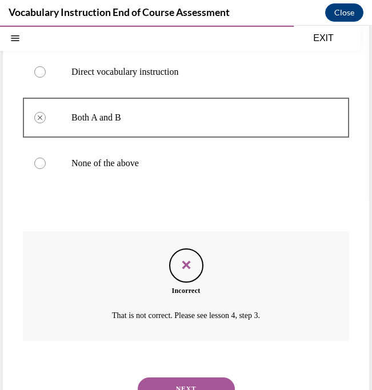
scroll to position [234, 0]
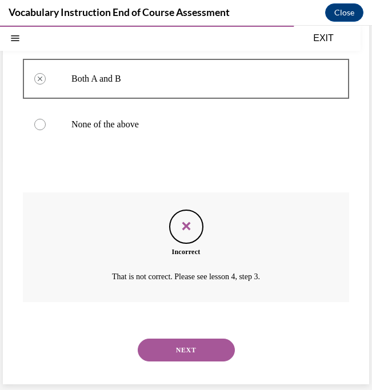
click at [182, 351] on button "NEXT" at bounding box center [186, 350] width 97 height 23
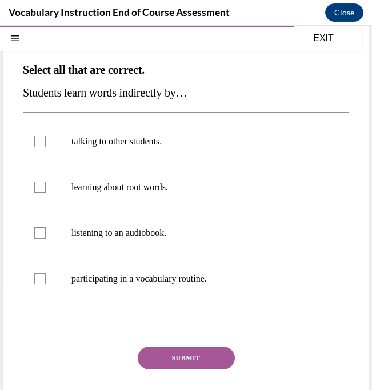
scroll to position [104, 0]
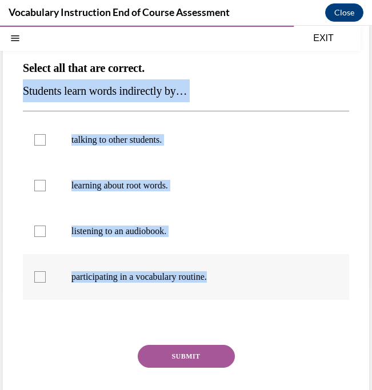
drag, startPoint x: 22, startPoint y: 89, endPoint x: 212, endPoint y: 296, distance: 281.8
click at [212, 296] on div "Question 20/24 Select all that are correct. Students learn words indirectly by……" at bounding box center [186, 222] width 326 height 432
click at [115, 228] on p "listening to an audiobook." at bounding box center [195, 231] width 249 height 11
click at [46, 228] on input "listening to an audiobook." at bounding box center [39, 231] width 11 height 11
checkbox input "true"
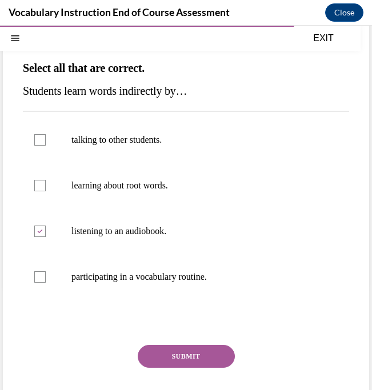
click at [187, 358] on button "SUBMIT" at bounding box center [186, 356] width 97 height 23
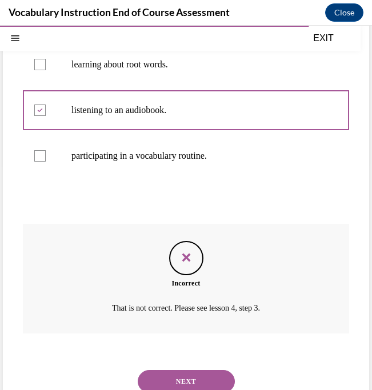
scroll to position [256, 0]
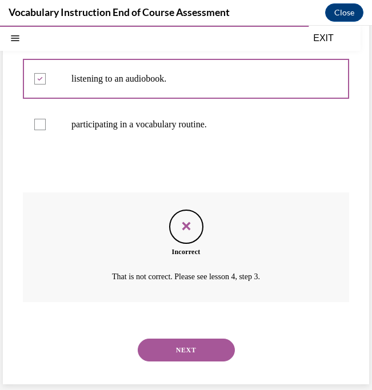
click at [183, 347] on button "NEXT" at bounding box center [186, 350] width 97 height 23
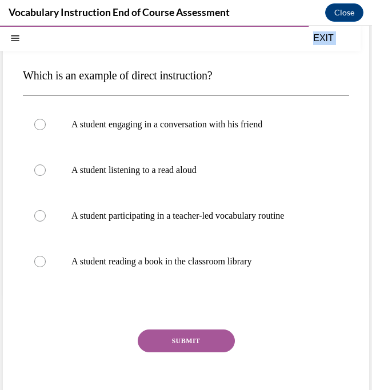
scroll to position [141, 0]
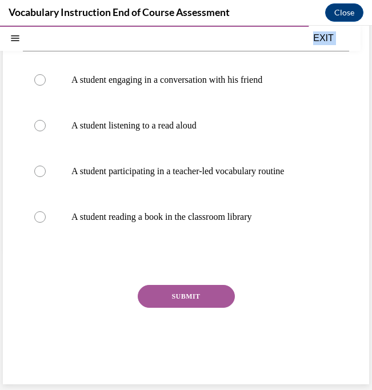
drag, startPoint x: 24, startPoint y: 171, endPoint x: 222, endPoint y: 407, distance: 308.1
click at [222, 389] on html "SKIP TO STEP Audio transcript EXIT Vocabulary Instruction End of Course Assessm…" at bounding box center [186, 208] width 372 height 364
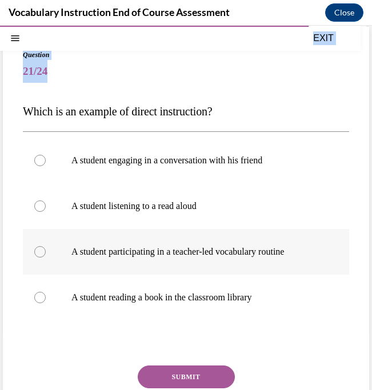
scroll to position [62, 0]
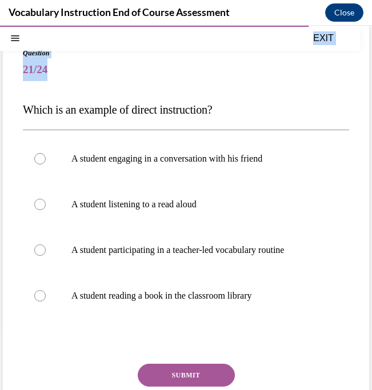
click at [26, 109] on span "Which is an example of direct instruction?" at bounding box center [117, 109] width 189 height 13
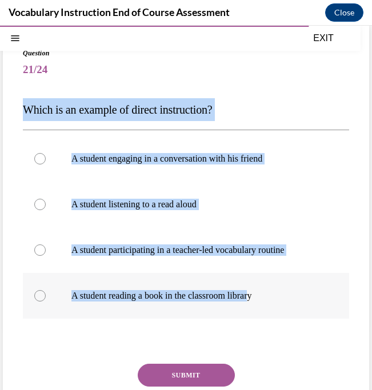
drag, startPoint x: 23, startPoint y: 109, endPoint x: 261, endPoint y: 299, distance: 304.0
click at [262, 299] on div "Question 21/24 Which is an example of direct instruction? A student engaging in…" at bounding box center [186, 252] width 326 height 409
click at [246, 246] on p "A student participating in a teacher-led vocabulary routine" at bounding box center [195, 249] width 249 height 11
click at [46, 246] on input "A student participating in a teacher-led vocabulary routine" at bounding box center [39, 249] width 11 height 11
radio input "true"
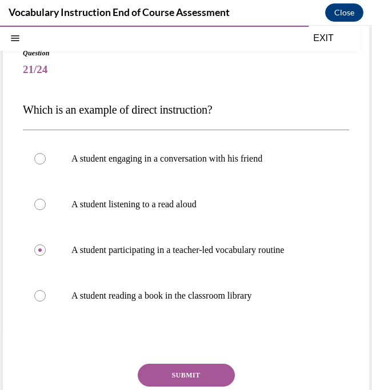
click at [186, 371] on button "SUBMIT" at bounding box center [186, 375] width 97 height 23
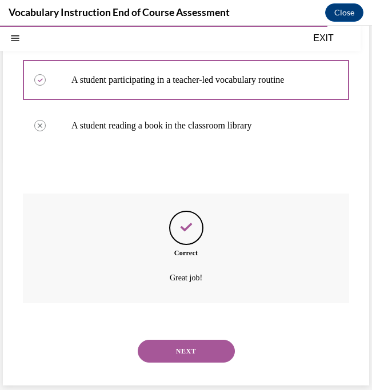
scroll to position [234, 0]
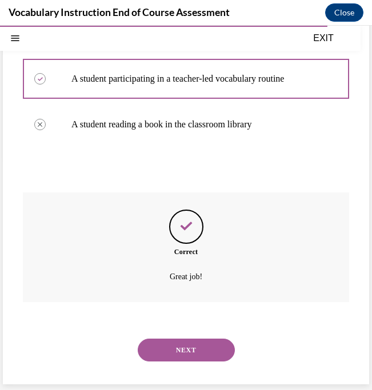
click at [198, 350] on button "NEXT" at bounding box center [186, 350] width 97 height 23
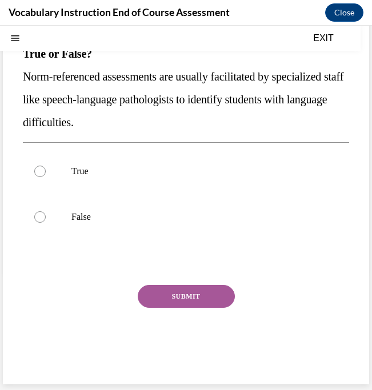
scroll to position [0, 0]
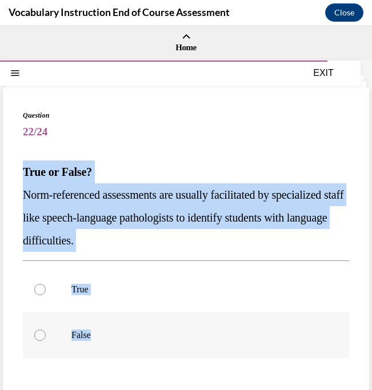
drag, startPoint x: 23, startPoint y: 170, endPoint x: 113, endPoint y: 332, distance: 185.6
click at [113, 332] on div "Question 22/24 True or False? Norm-referenced assessments are usually facilitat…" at bounding box center [186, 303] width 326 height 387
click at [41, 284] on div at bounding box center [39, 289] width 11 height 11
click at [41, 284] on input "True" at bounding box center [39, 289] width 11 height 11
radio input "true"
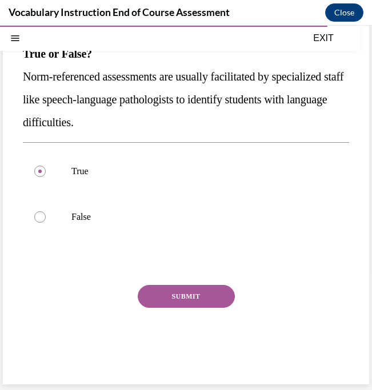
click at [172, 298] on button "SUBMIT" at bounding box center [186, 296] width 97 height 23
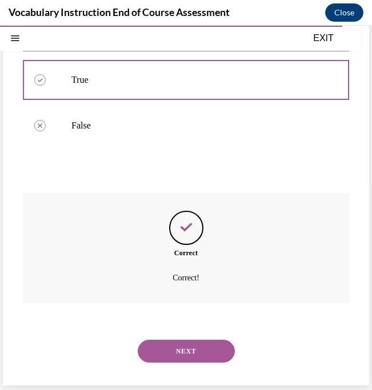
scroll to position [211, 0]
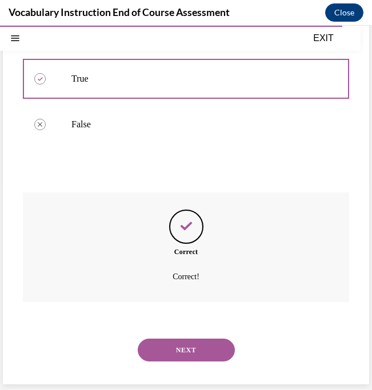
click at [183, 350] on button "NEXT" at bounding box center [186, 350] width 97 height 23
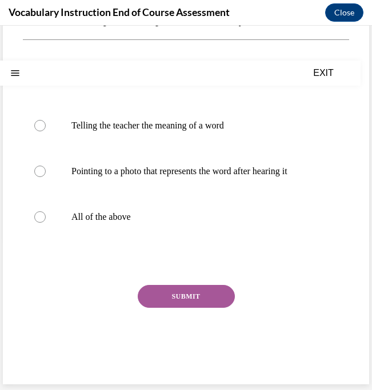
scroll to position [0, 0]
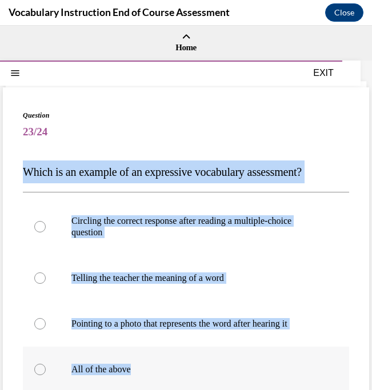
drag, startPoint x: 23, startPoint y: 171, endPoint x: 180, endPoint y: 369, distance: 252.4
click at [180, 369] on div "Question 23/24 Which is an example of an expressive vocabulary assessment? Circ…" at bounding box center [186, 320] width 326 height 421
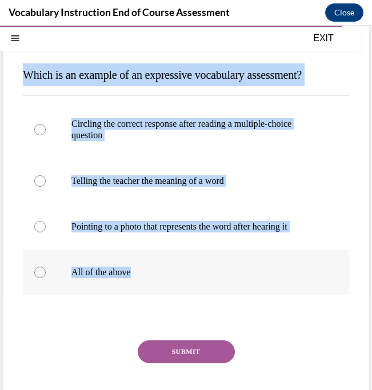
scroll to position [113, 0]
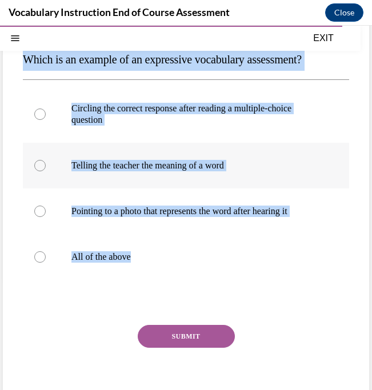
click at [126, 167] on p "Telling the teacher the meaning of a word" at bounding box center [195, 165] width 249 height 11
click at [46, 167] on input "Telling the teacher the meaning of a word" at bounding box center [39, 165] width 11 height 11
radio input "true"
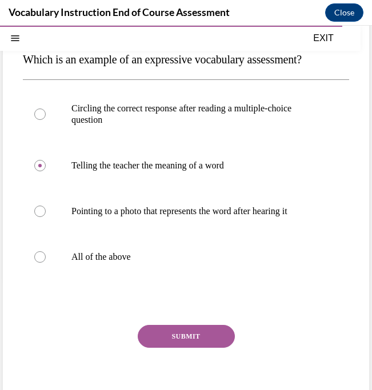
click at [184, 338] on button "SUBMIT" at bounding box center [186, 336] width 97 height 23
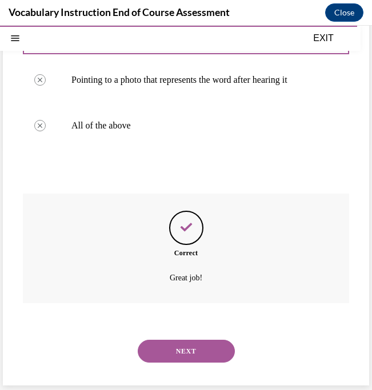
scroll to position [245, 0]
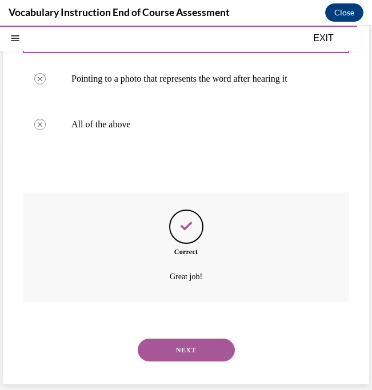
click at [195, 355] on button "NEXT" at bounding box center [186, 350] width 97 height 23
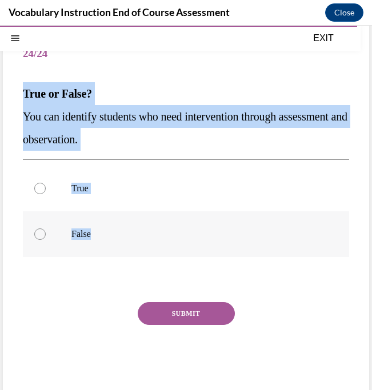
drag, startPoint x: 23, startPoint y: 91, endPoint x: 99, endPoint y: 230, distance: 158.2
click at [99, 230] on div "Question 24/24 True or False? You can identify students who need intervention t…" at bounding box center [186, 214] width 326 height 364
click at [44, 189] on div at bounding box center [39, 188] width 11 height 11
click at [44, 189] on input "True" at bounding box center [39, 188] width 11 height 11
radio input "true"
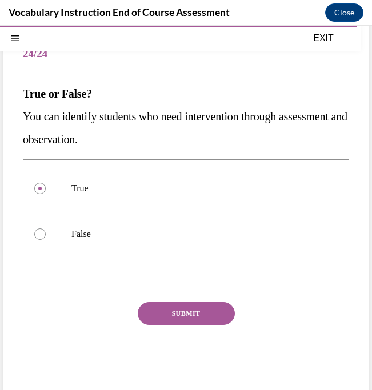
click at [181, 312] on button "SUBMIT" at bounding box center [186, 313] width 97 height 23
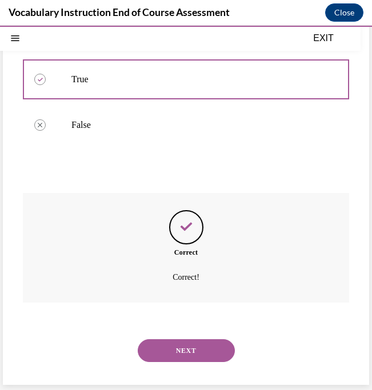
scroll to position [188, 0]
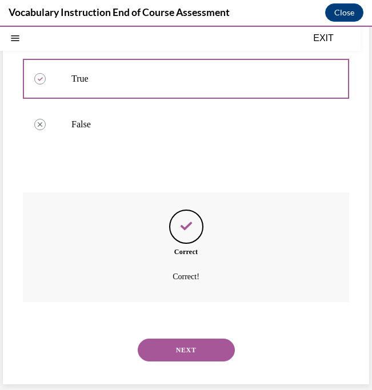
click at [186, 353] on button "NEXT" at bounding box center [186, 350] width 97 height 23
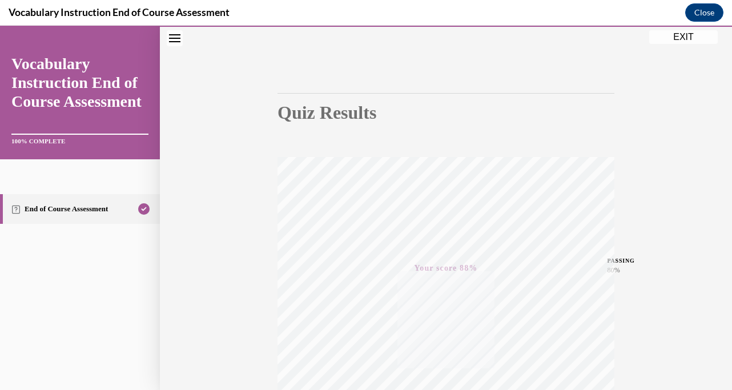
scroll to position [61, 0]
click at [684, 35] on button "EXIT" at bounding box center [683, 37] width 69 height 14
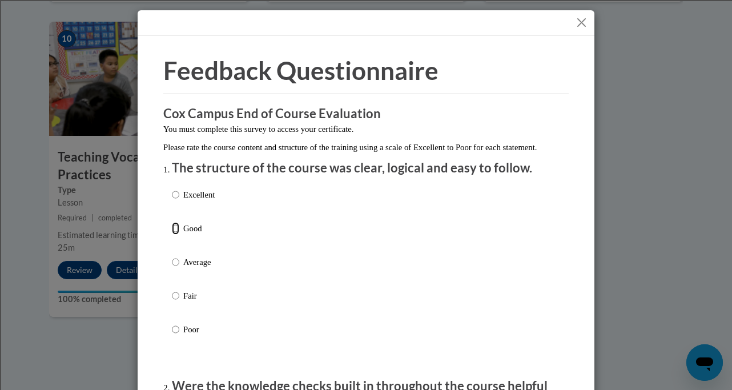
click at [178, 235] on input "Good" at bounding box center [175, 228] width 7 height 13
radio input "true"
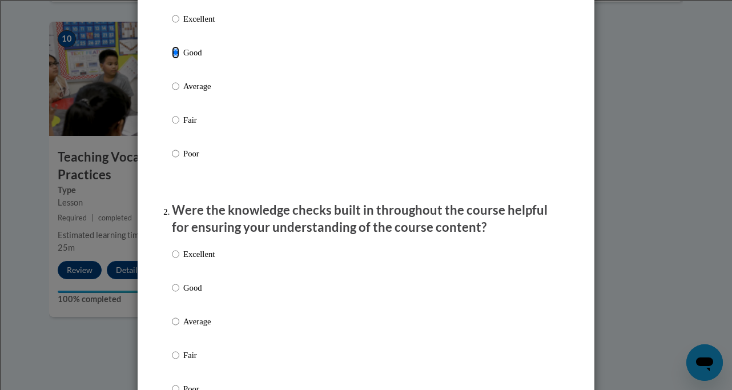
scroll to position [227, 0]
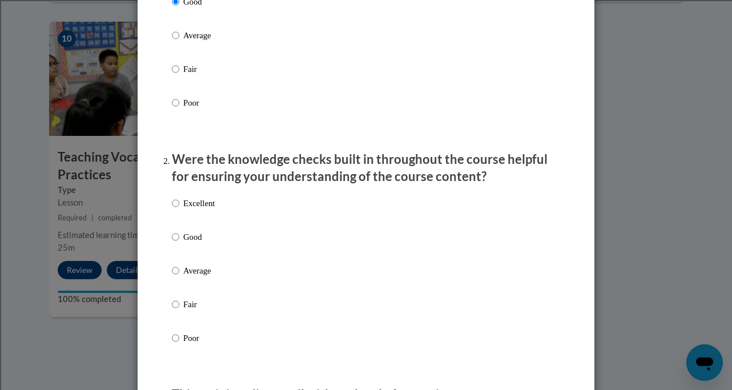
click at [182, 246] on label "Good" at bounding box center [193, 246] width 43 height 31
click at [179, 243] on input "Good" at bounding box center [175, 237] width 7 height 13
radio input "true"
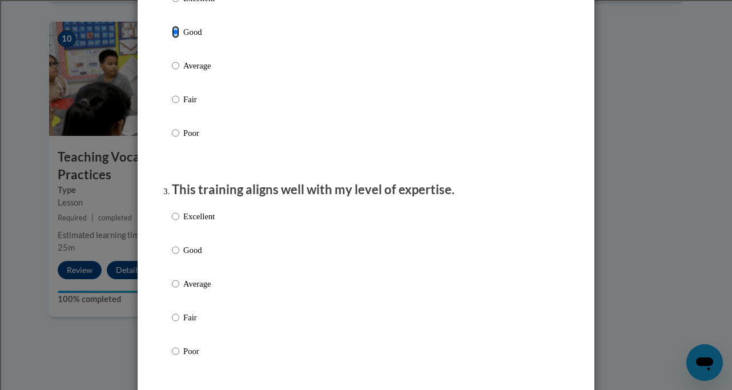
scroll to position [433, 0]
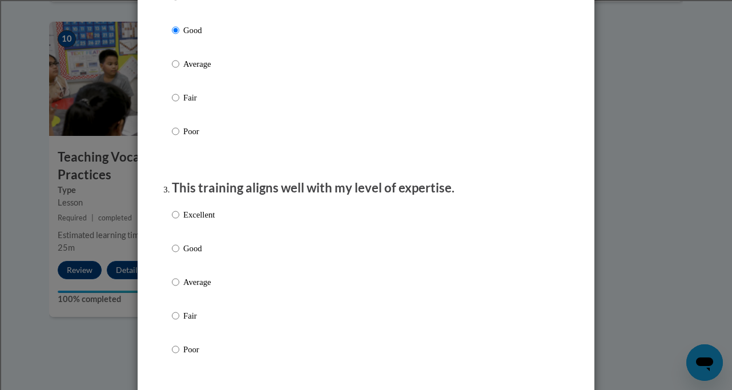
click at [186, 255] on p "Good" at bounding box center [198, 248] width 31 height 13
click at [179, 255] on input "Good" at bounding box center [175, 248] width 7 height 13
radio input "true"
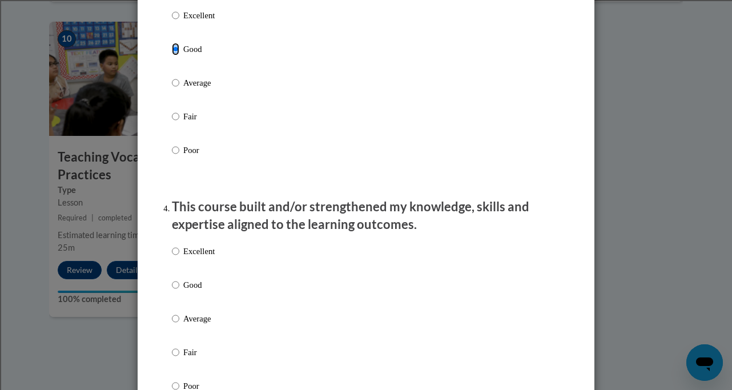
scroll to position [694, 0]
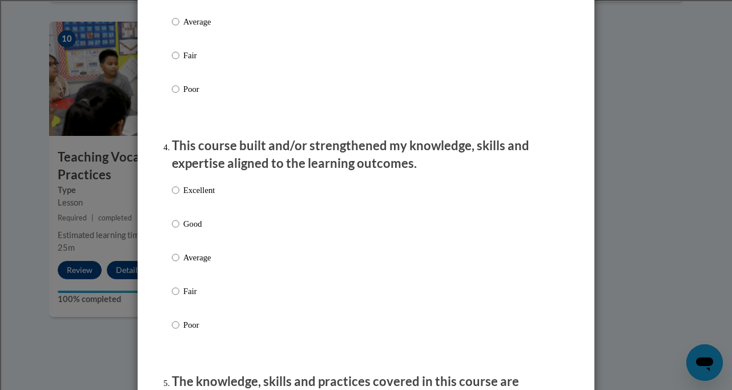
click at [191, 230] on p "Good" at bounding box center [198, 224] width 31 height 13
click at [179, 230] on input "Good" at bounding box center [175, 224] width 7 height 13
radio input "true"
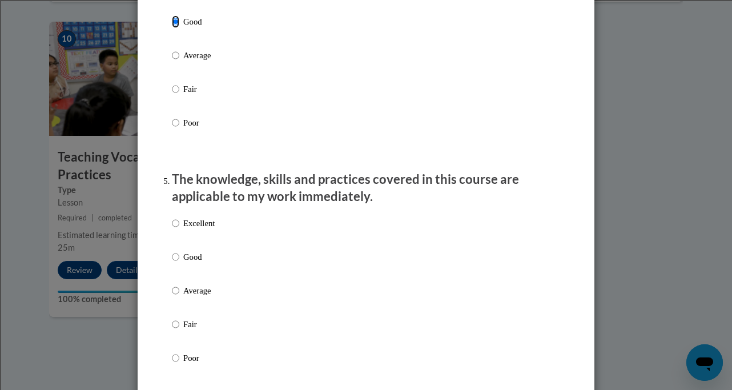
scroll to position [902, 0]
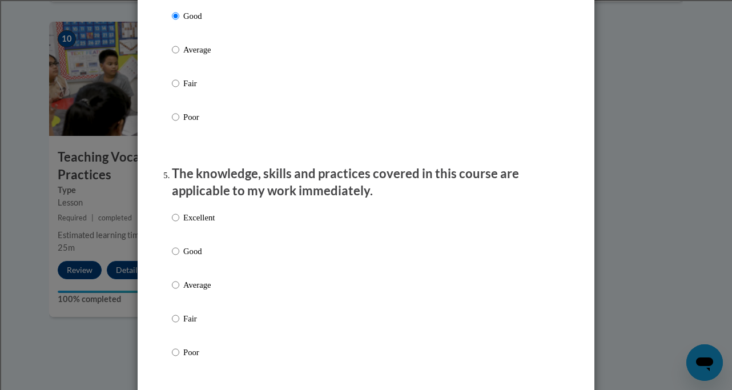
click at [194, 258] on p "Good" at bounding box center [198, 251] width 31 height 13
click at [179, 258] on input "Good" at bounding box center [175, 251] width 7 height 13
radio input "true"
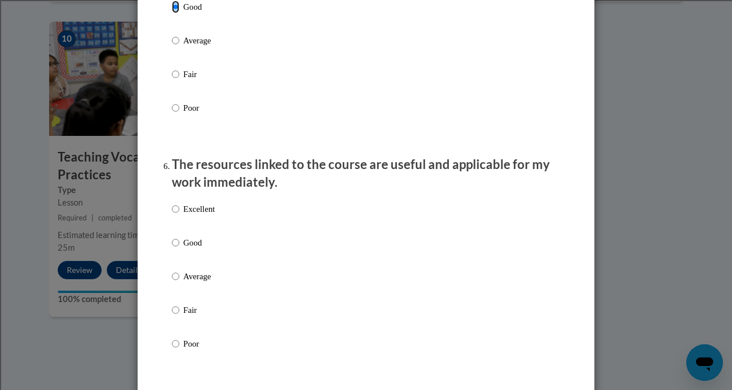
scroll to position [1149, 0]
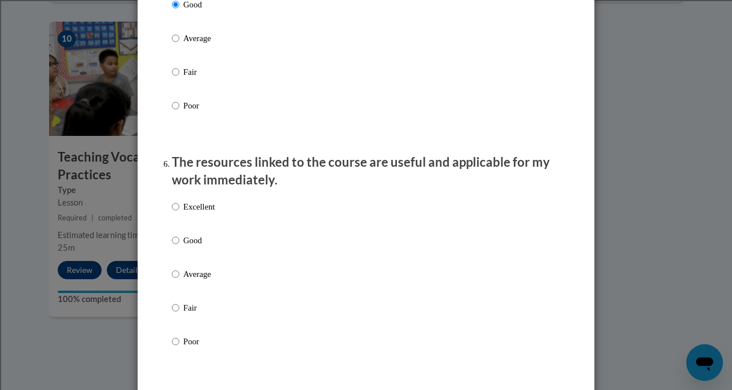
click at [195, 247] on p "Good" at bounding box center [198, 240] width 31 height 13
click at [179, 247] on input "Good" at bounding box center [175, 240] width 7 height 13
radio input "true"
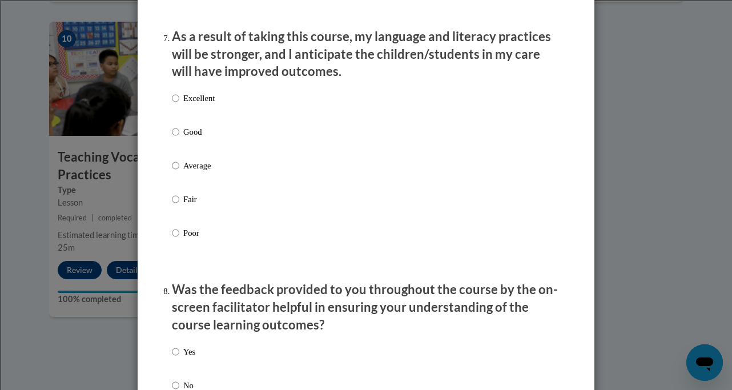
scroll to position [1511, 0]
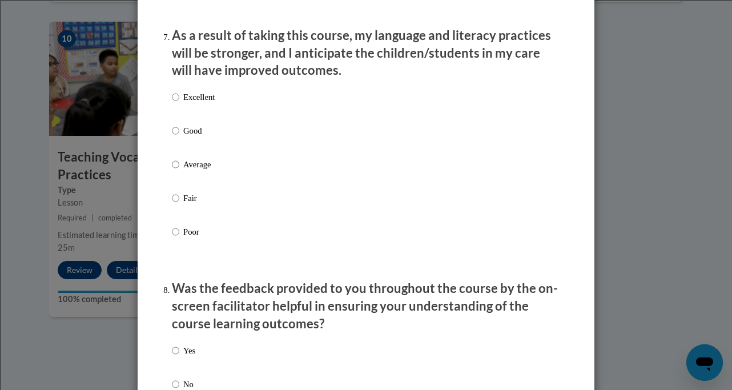
click at [184, 137] on p "Good" at bounding box center [198, 131] width 31 height 13
click at [179, 137] on input "Good" at bounding box center [175, 131] width 7 height 13
radio input "true"
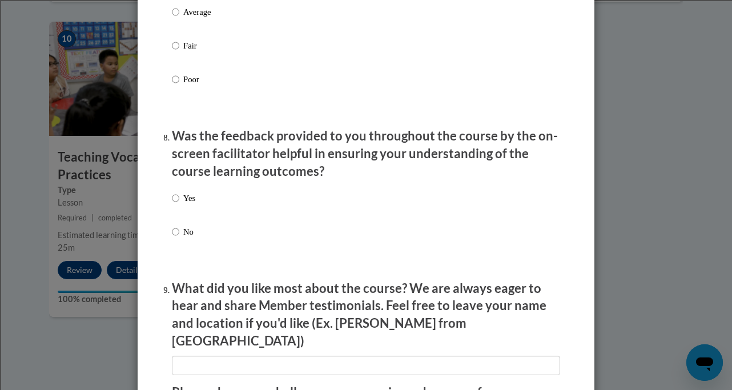
scroll to position [1675, 0]
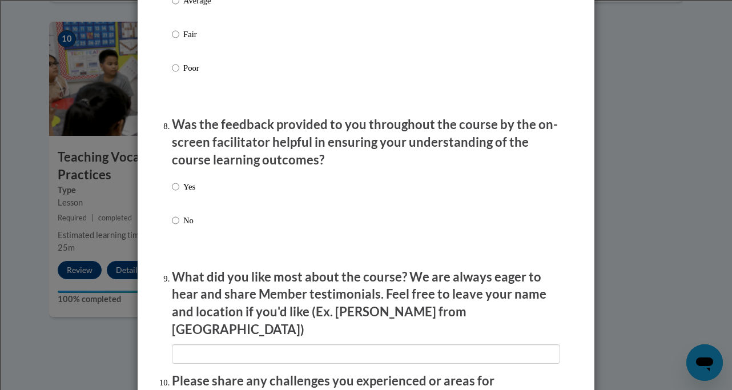
click at [191, 193] on p "Yes" at bounding box center [189, 186] width 12 height 13
click at [179, 193] on input "Yes" at bounding box center [175, 186] width 7 height 13
radio input "true"
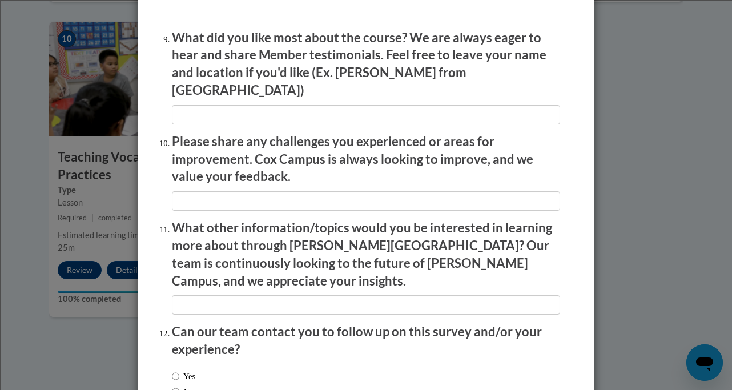
scroll to position [1915, 0]
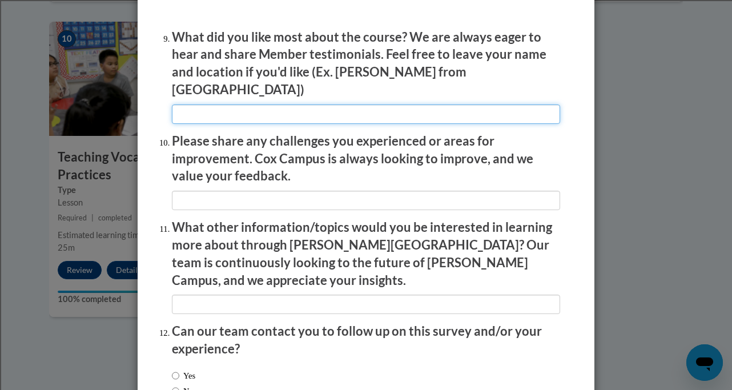
click at [296, 109] on input "textbox" at bounding box center [366, 114] width 388 height 19
type input "I like the examples of teachers teaching."
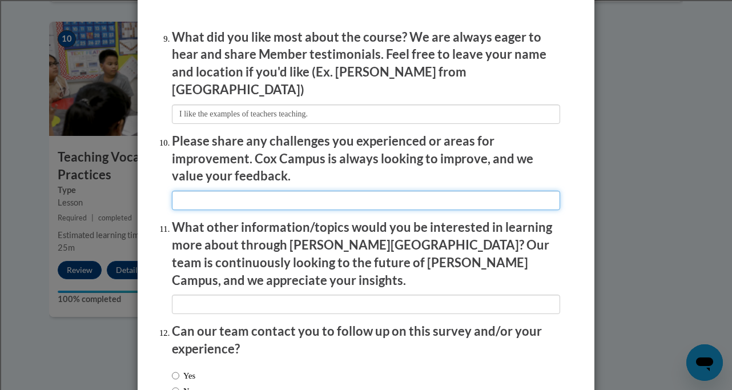
click at [200, 192] on input "textbox" at bounding box center [366, 200] width 388 height 19
type input "They lessons are long."
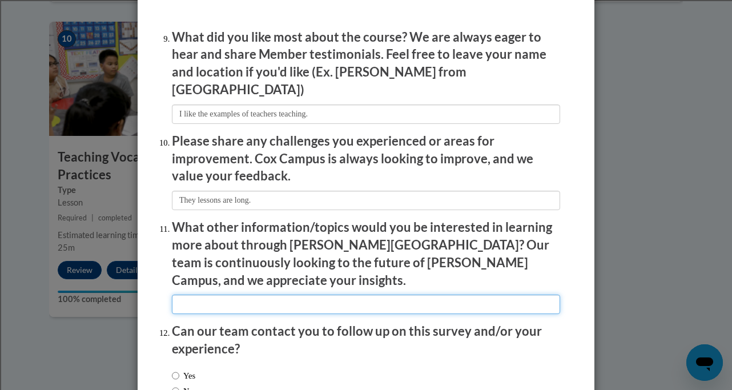
click at [234, 295] on input "textbox" at bounding box center [366, 304] width 388 height 19
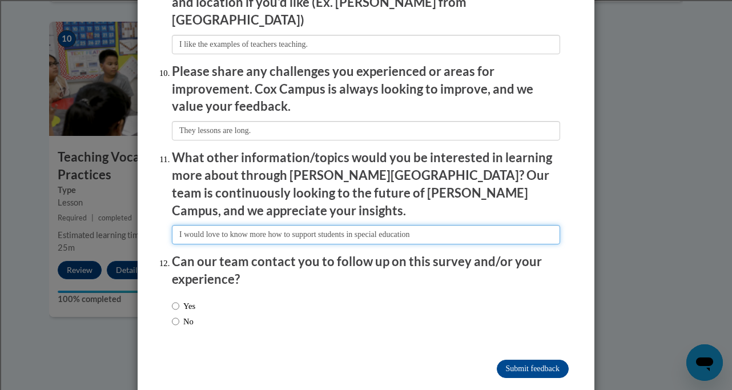
scroll to position [1986, 0]
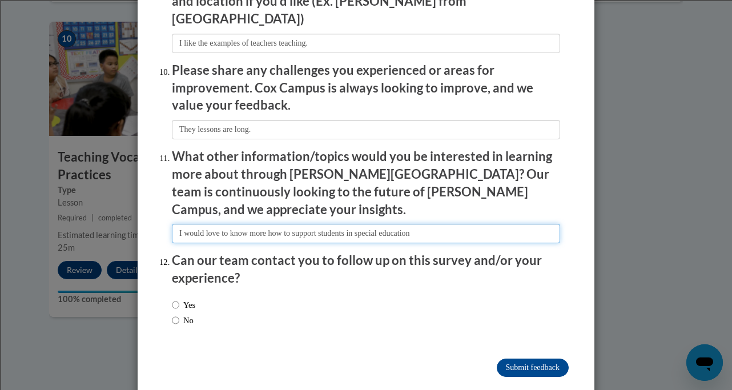
type input "I would love to know more how to support students in special education"
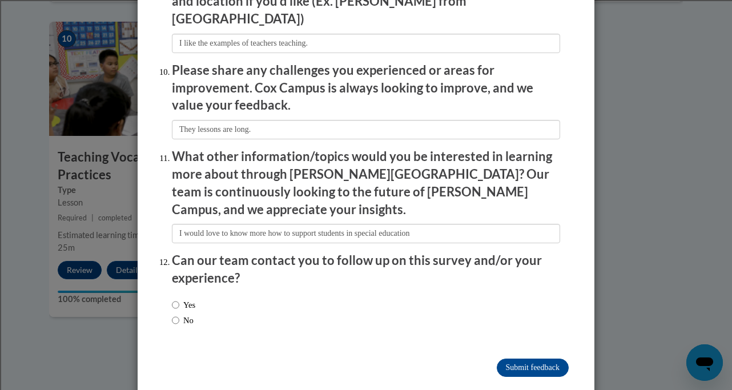
click at [187, 314] on label "No" at bounding box center [183, 320] width 22 height 13
click at [179, 314] on input "No" at bounding box center [175, 320] width 7 height 13
radio input "true"
click at [543, 359] on input "Submit feedback" at bounding box center [533, 368] width 72 height 18
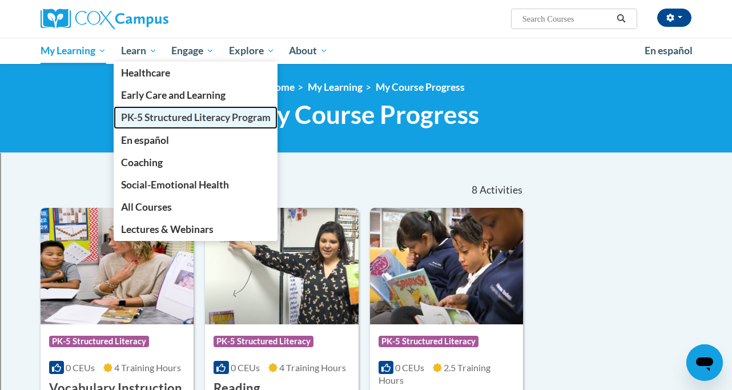
click at [151, 114] on span "PK-5 Structured Literacy Program" at bounding box center [196, 117] width 150 height 12
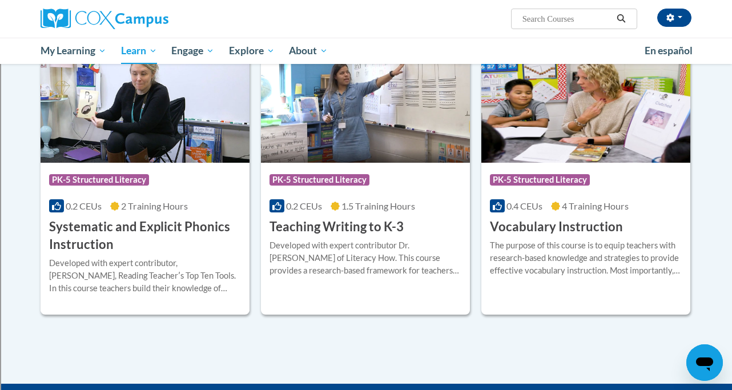
scroll to position [1271, 0]
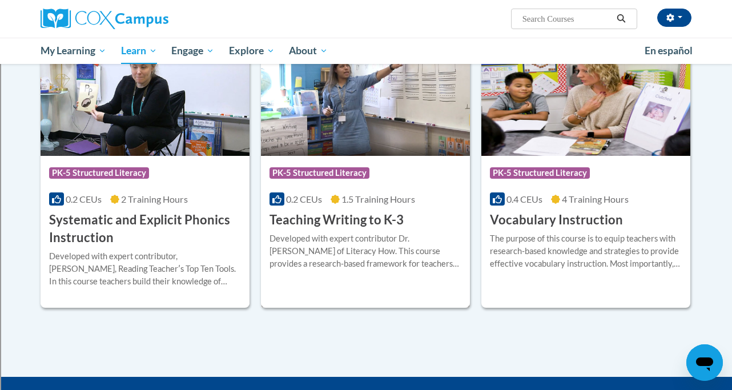
click at [331, 222] on h3 "Teaching Writing to K-3" at bounding box center [337, 220] width 134 height 18
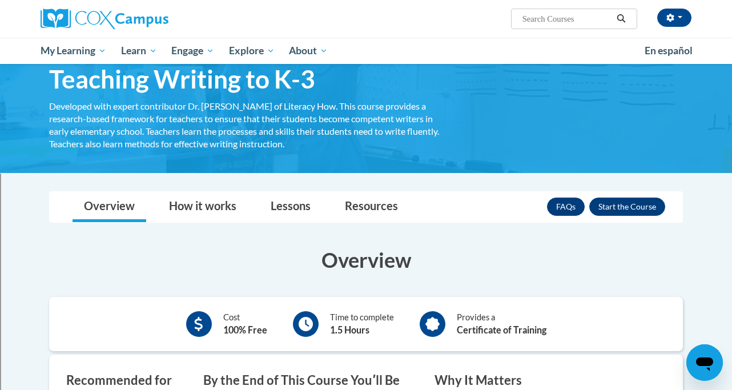
scroll to position [53, 0]
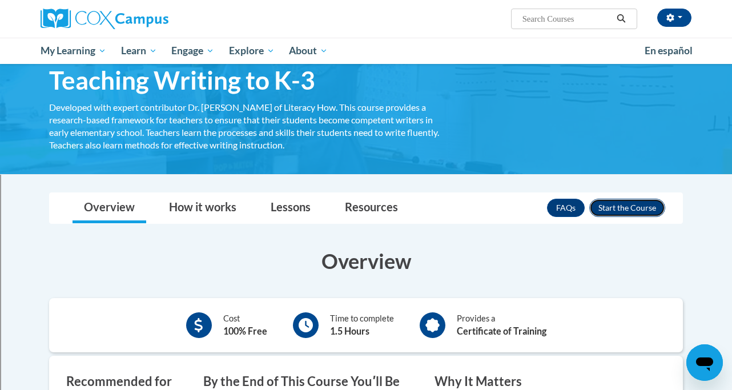
click at [616, 208] on button "Enroll" at bounding box center [627, 208] width 76 height 18
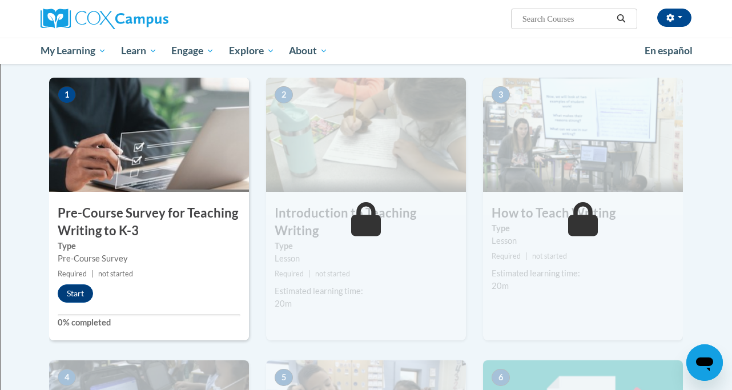
scroll to position [222, 0]
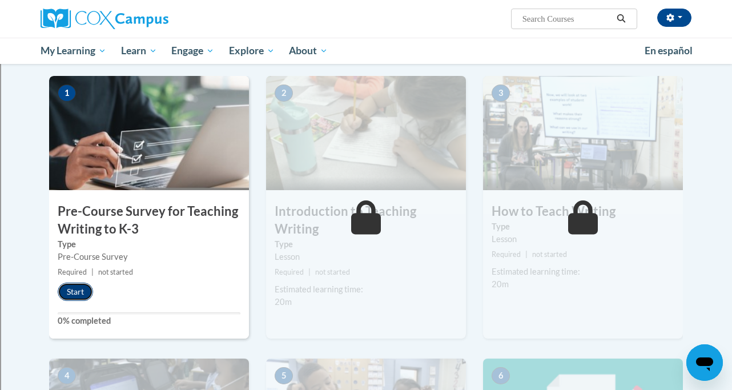
click at [76, 290] on button "Start" at bounding box center [75, 292] width 35 height 18
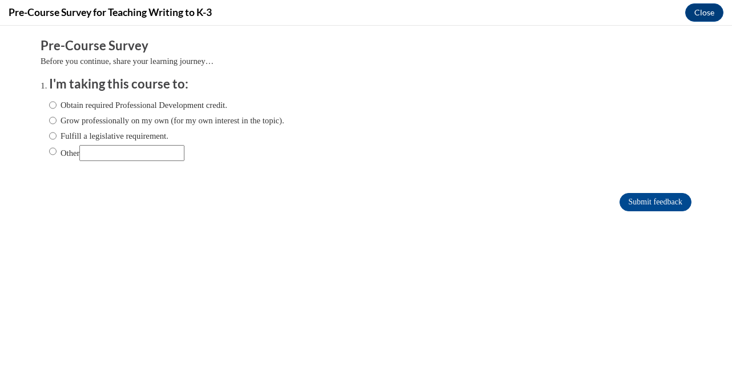
scroll to position [0, 0]
click at [62, 139] on label "Fulfill a legislative requirement." at bounding box center [108, 136] width 119 height 13
click at [57, 139] on input "Fulfill a legislative requirement." at bounding box center [52, 136] width 7 height 13
radio input "true"
click at [658, 203] on input "Submit feedback" at bounding box center [656, 202] width 72 height 18
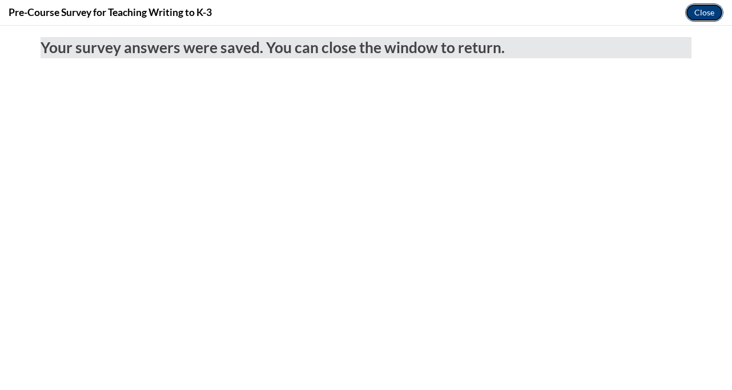
click at [712, 15] on button "Close" at bounding box center [704, 12] width 38 height 18
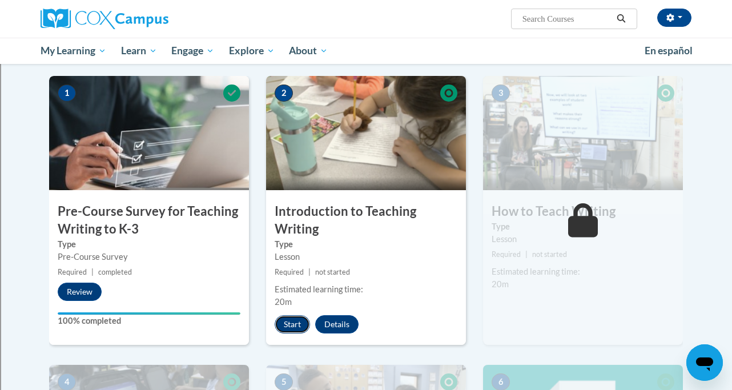
click at [293, 323] on button "Start" at bounding box center [292, 324] width 35 height 18
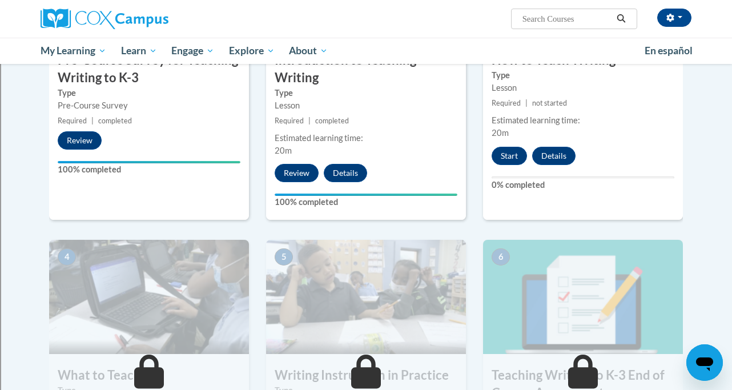
scroll to position [372, 0]
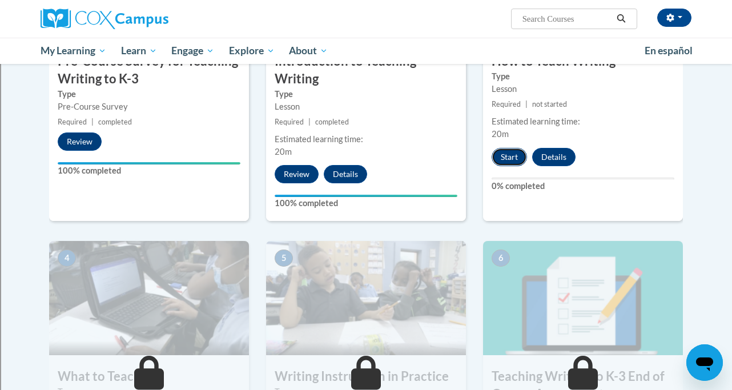
click at [511, 159] on button "Start" at bounding box center [509, 157] width 35 height 18
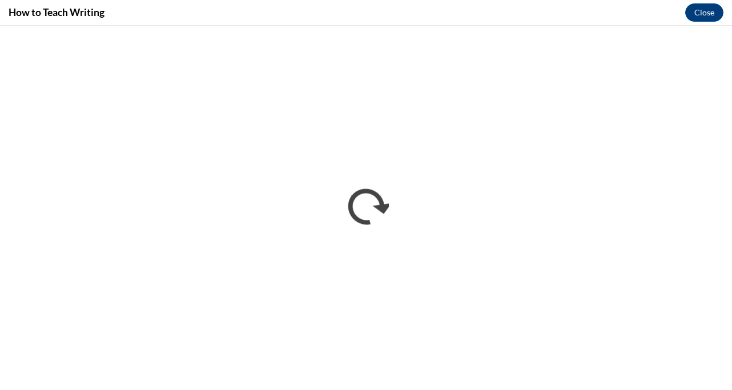
scroll to position [0, 0]
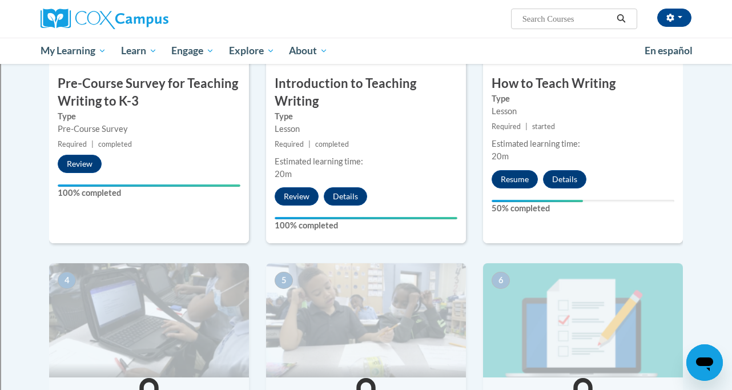
scroll to position [351, 0]
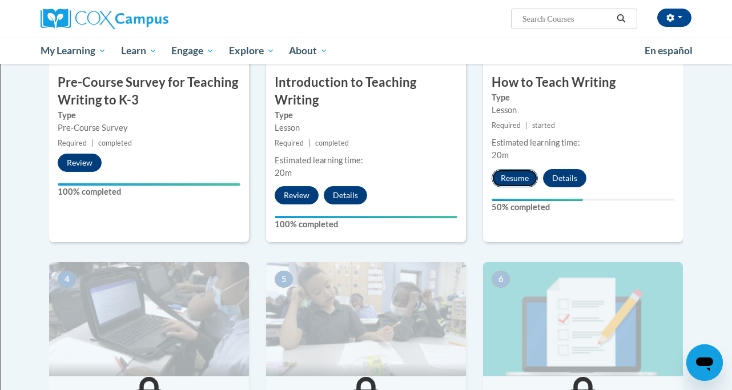
click at [517, 174] on button "Resume" at bounding box center [515, 178] width 46 height 18
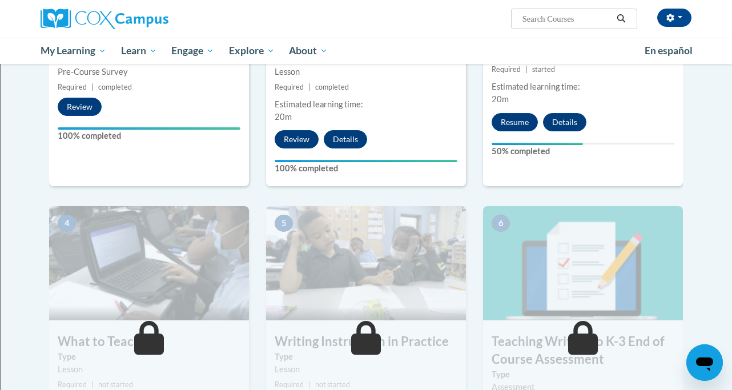
scroll to position [409, 0]
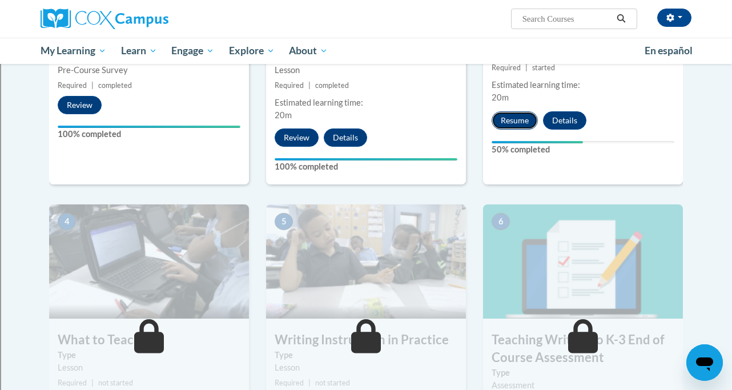
click at [521, 119] on button "Resume" at bounding box center [515, 120] width 46 height 18
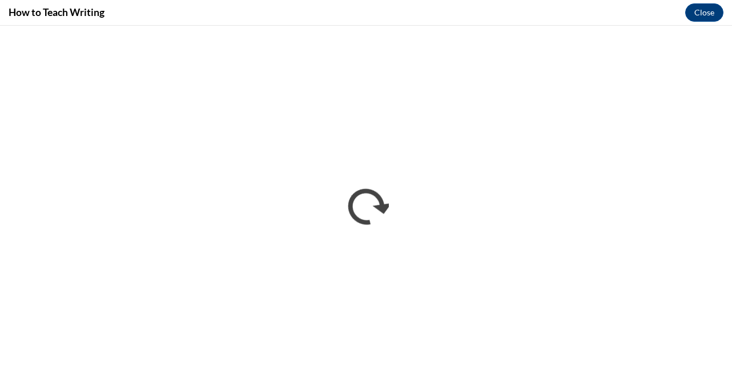
scroll to position [0, 0]
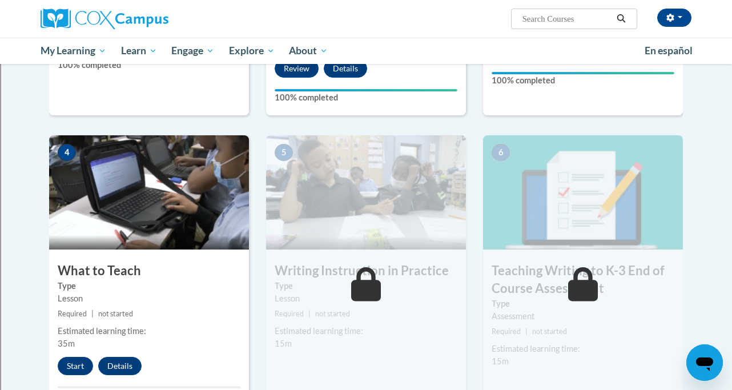
scroll to position [508, 0]
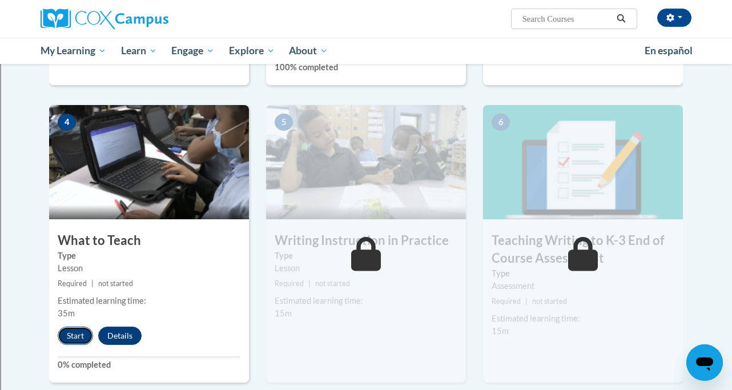
click at [82, 332] on button "Start" at bounding box center [75, 336] width 35 height 18
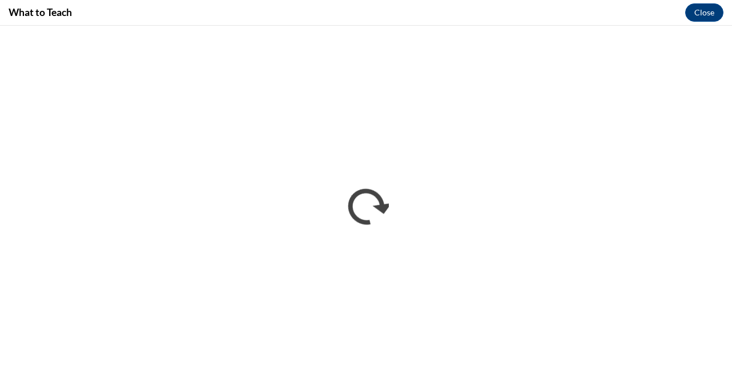
scroll to position [0, 0]
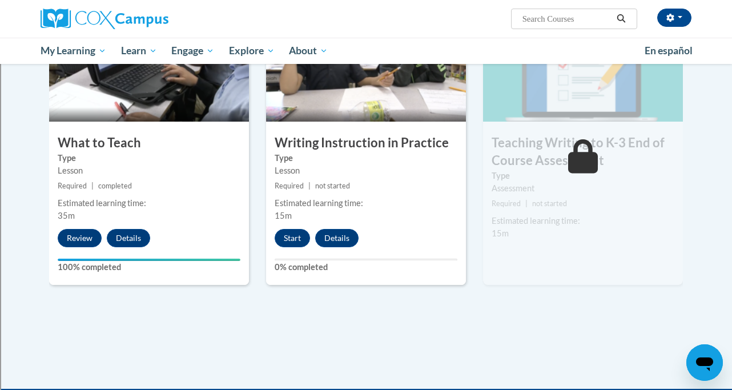
scroll to position [611, 0]
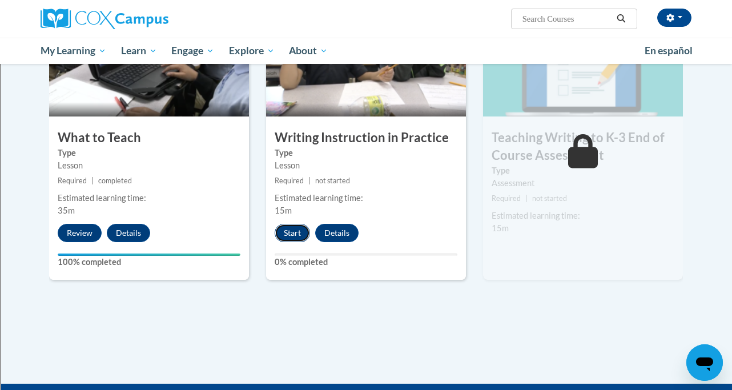
click at [293, 232] on button "Start" at bounding box center [292, 233] width 35 height 18
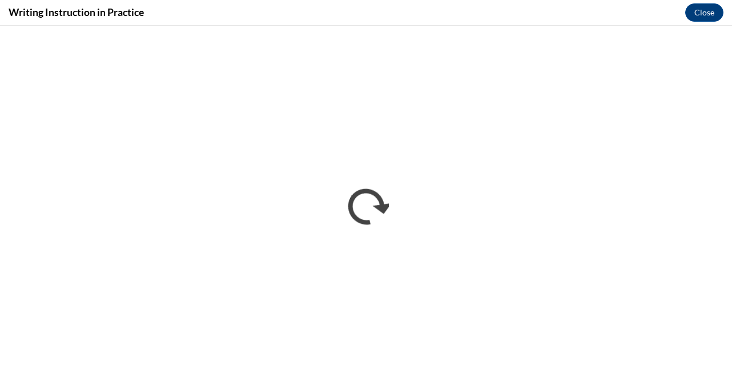
scroll to position [0, 0]
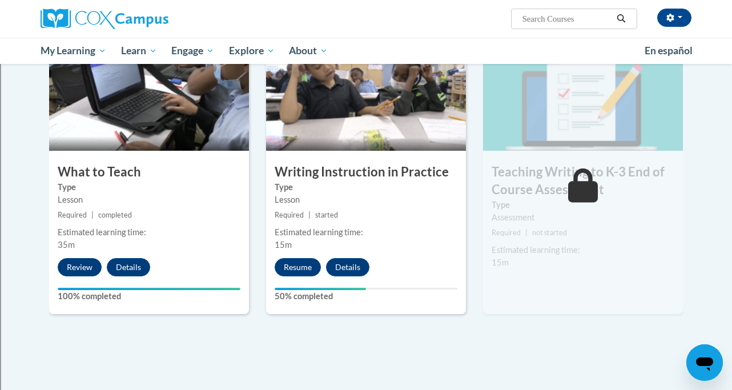
scroll to position [573, 0]
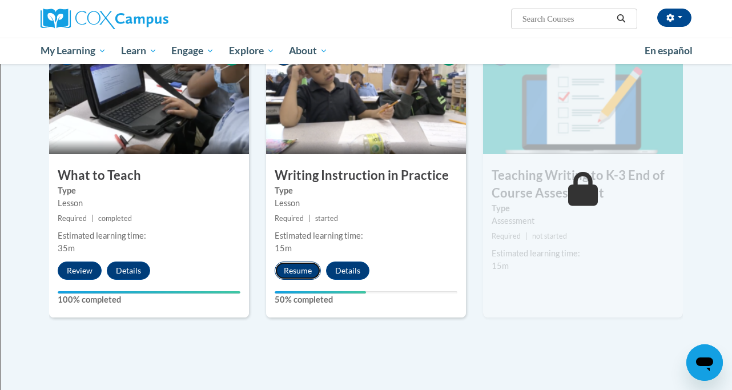
click at [307, 275] on button "Resume" at bounding box center [298, 271] width 46 height 18
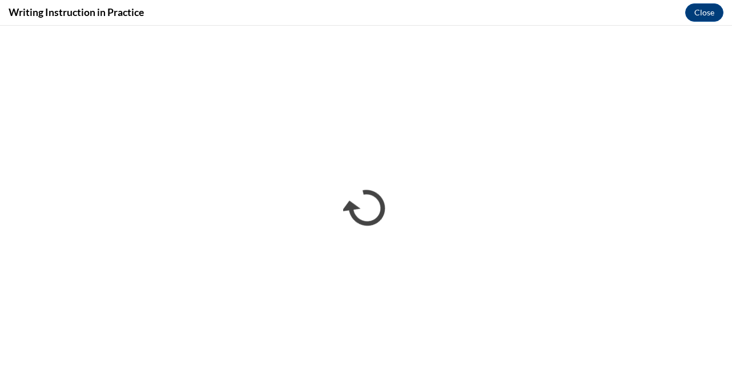
scroll to position [0, 0]
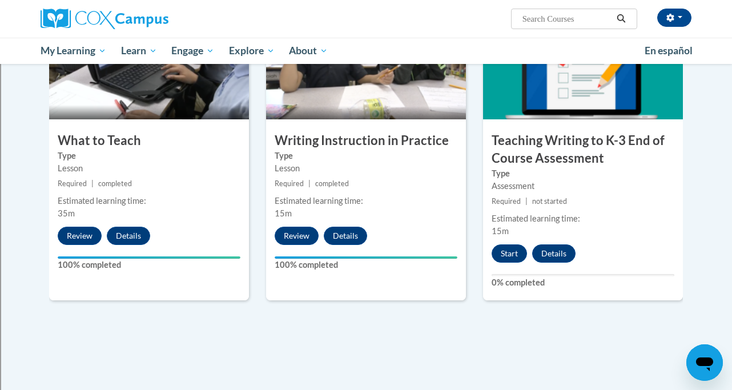
scroll to position [611, 0]
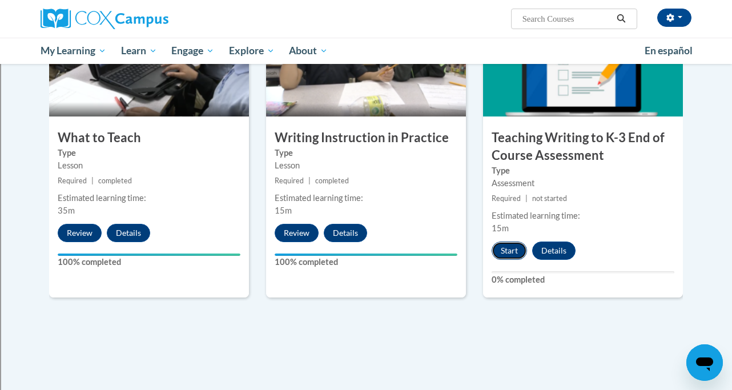
click at [507, 250] on button "Start" at bounding box center [509, 251] width 35 height 18
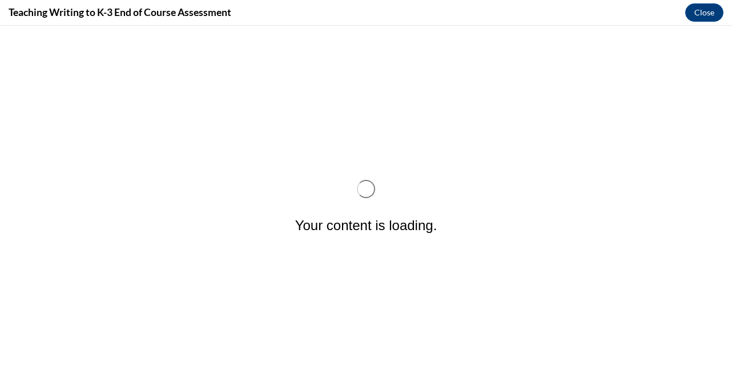
scroll to position [0, 0]
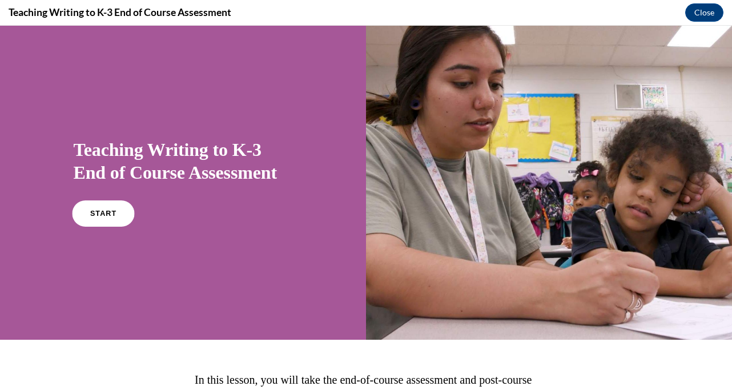
click at [86, 214] on link "START" at bounding box center [103, 213] width 62 height 26
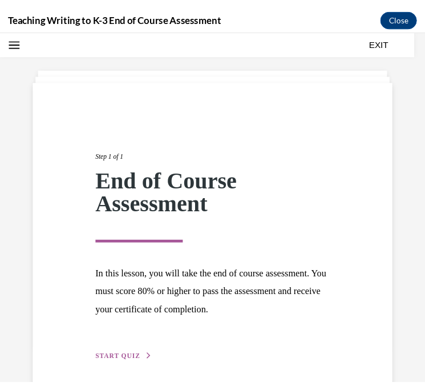
scroll to position [629, 0]
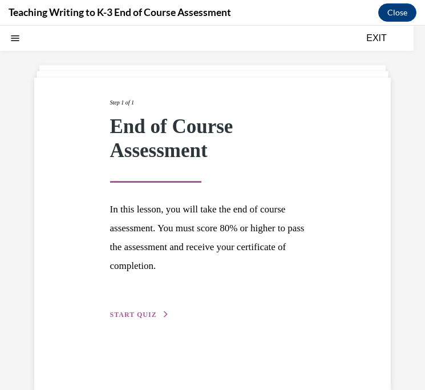
click at [130, 310] on button "START QUIZ" at bounding box center [139, 315] width 59 height 10
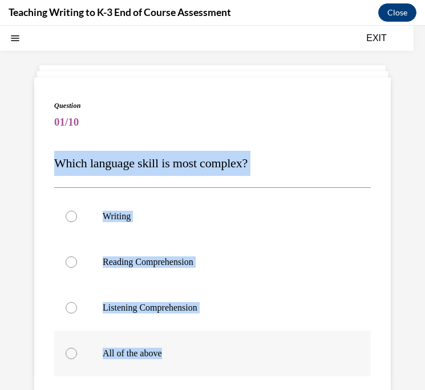
drag, startPoint x: 56, startPoint y: 164, endPoint x: 156, endPoint y: 367, distance: 226.3
click at [156, 367] on div "Question 01/10 Which language skill is most complex? Writing Reading Comprehens…" at bounding box center [212, 309] width 317 height 417
copy div "Which language skill is most complex? Writing Reading Comprehension Listening C…"
click at [312, 169] on p "Which language skill is most complex?" at bounding box center [212, 163] width 317 height 25
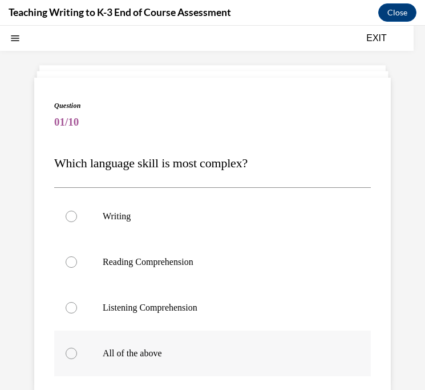
click at [125, 348] on p "All of the above" at bounding box center [223, 353] width 240 height 11
click at [77, 348] on input "All of the above" at bounding box center [71, 353] width 11 height 11
radio input "true"
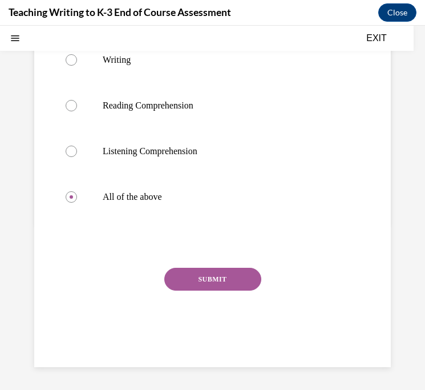
click at [213, 285] on button "SUBMIT" at bounding box center [212, 279] width 97 height 23
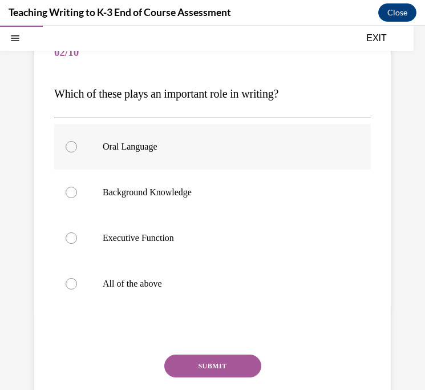
scroll to position [107, 0]
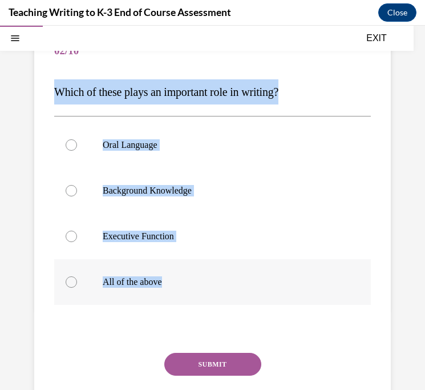
drag, startPoint x: 54, startPoint y: 93, endPoint x: 172, endPoint y: 293, distance: 232.7
click at [173, 294] on div "Question 02/10 Which of these plays an important role in writing? Oral Language…" at bounding box center [212, 229] width 357 height 446
copy div "Which of these plays an important role in writing? Oral Language Background Kno…"
click at [240, 251] on label "Executive Function" at bounding box center [212, 237] width 317 height 46
click at [77, 242] on input "Executive Function" at bounding box center [71, 236] width 11 height 11
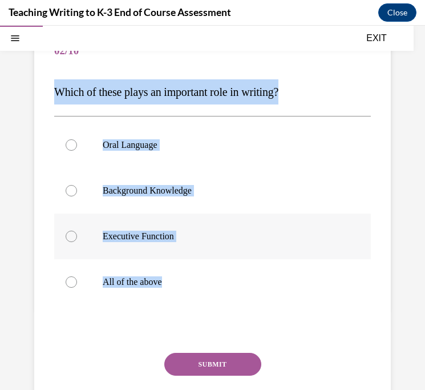
radio input "true"
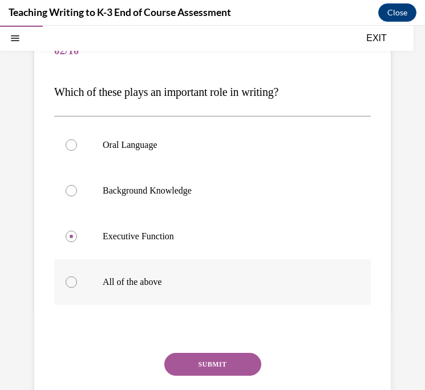
click at [162, 288] on label "All of the above" at bounding box center [212, 282] width 317 height 46
click at [77, 288] on input "All of the above" at bounding box center [71, 281] width 11 height 11
radio input "true"
click at [214, 365] on button "SUBMIT" at bounding box center [212, 364] width 97 height 23
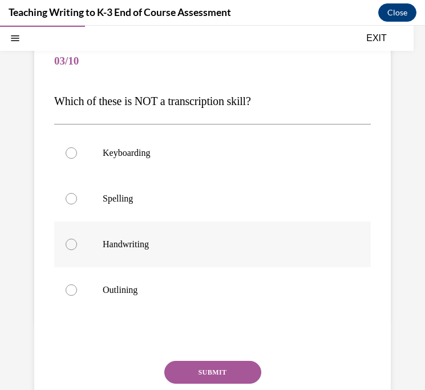
scroll to position [98, 0]
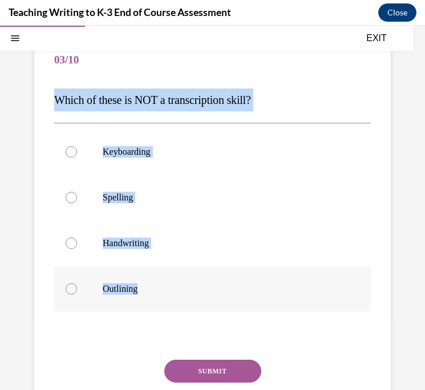
drag, startPoint x: 55, startPoint y: 96, endPoint x: 142, endPoint y: 291, distance: 213.2
click at [142, 292] on div "Question 03/10 Which of these is NOT a transcription skill? Keyboarding Spellin…" at bounding box center [212, 245] width 317 height 415
copy div "Which of these is NOT a transcription skill? Keyboarding Spelling Handwriting O…"
click at [283, 210] on label "Spelling" at bounding box center [212, 198] width 317 height 46
click at [77, 203] on input "Spelling" at bounding box center [71, 197] width 11 height 11
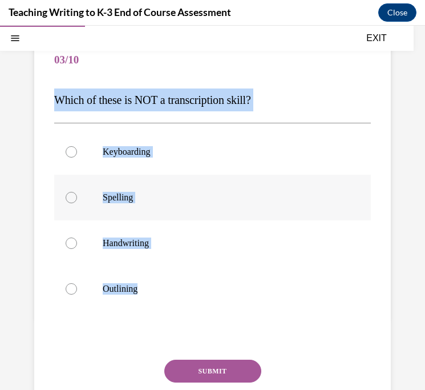
radio input "true"
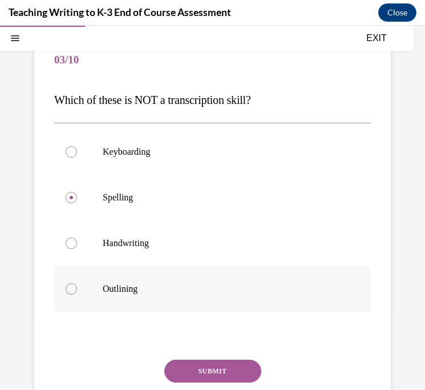
click at [130, 295] on label "Outlining" at bounding box center [212, 289] width 317 height 46
click at [77, 295] on input "Outlining" at bounding box center [71, 288] width 11 height 11
radio input "true"
click at [203, 371] on button "SUBMIT" at bounding box center [212, 371] width 97 height 23
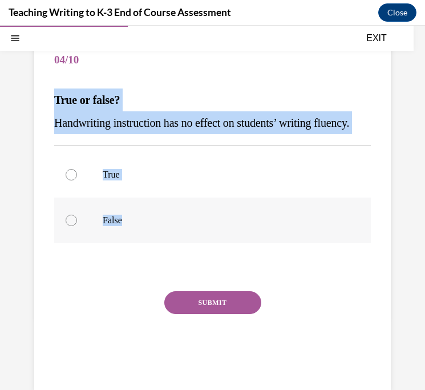
drag, startPoint x: 55, startPoint y: 94, endPoint x: 132, endPoint y: 250, distance: 174.2
click at [132, 250] on div "Question 04/10 True or false? Handwriting instruction has no effect on students…" at bounding box center [212, 211] width 317 height 347
copy div "True or false? Handwriting instruction has no effect on students’ writing fluen…"
click at [70, 226] on div at bounding box center [71, 220] width 11 height 11
click at [70, 226] on input "False" at bounding box center [71, 220] width 11 height 11
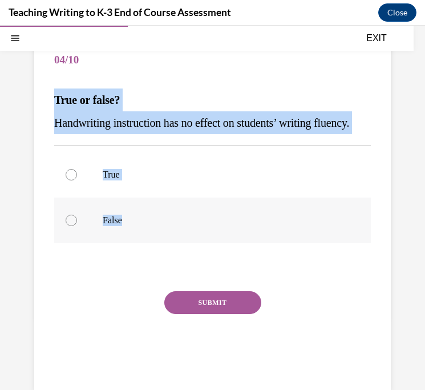
radio input "true"
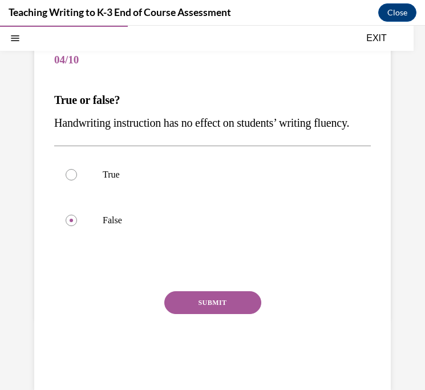
click at [210, 314] on button "SUBMIT" at bounding box center [212, 302] width 97 height 23
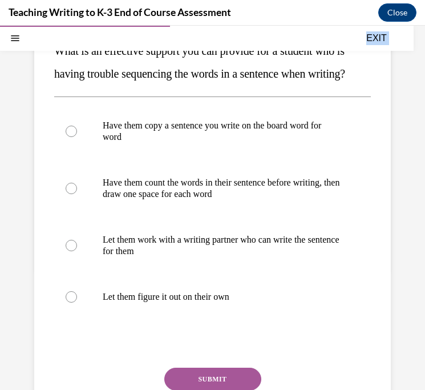
scroll to position [270, 0]
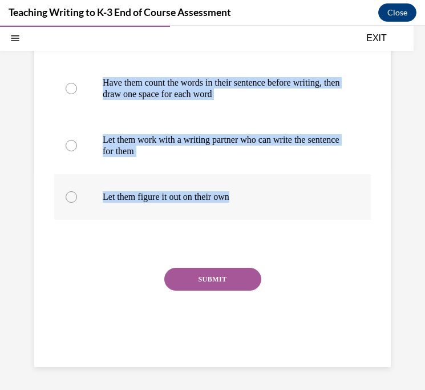
drag, startPoint x: 56, startPoint y: 99, endPoint x: 244, endPoint y: 211, distance: 219.2
click at [245, 212] on div "Question 05/10 What is an effective support you can provide for a student who i…" at bounding box center [212, 125] width 317 height 472
copy div "What is an effective support you can provide for a student who is having troubl…"
click at [315, 192] on p "Let them figure it out on their own" at bounding box center [223, 196] width 240 height 11
click at [77, 192] on input "Let them figure it out on their own" at bounding box center [71, 196] width 11 height 11
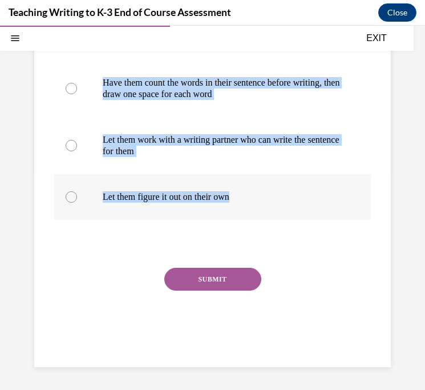
radio input "true"
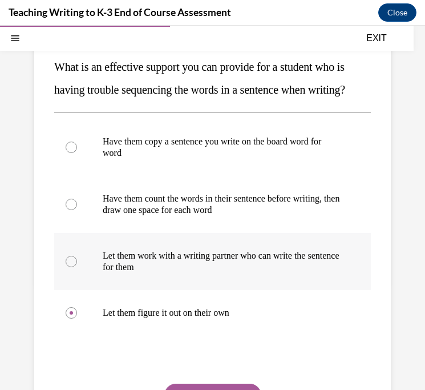
scroll to position [132, 0]
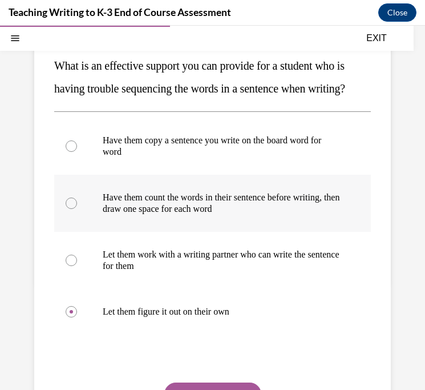
click at [151, 215] on p "Have them count the words in their sentence before writing, then draw one space…" at bounding box center [223, 203] width 240 height 23
click at [77, 209] on input "Have them count the words in their sentence before writing, then draw one space…" at bounding box center [71, 203] width 11 height 11
radio input "true"
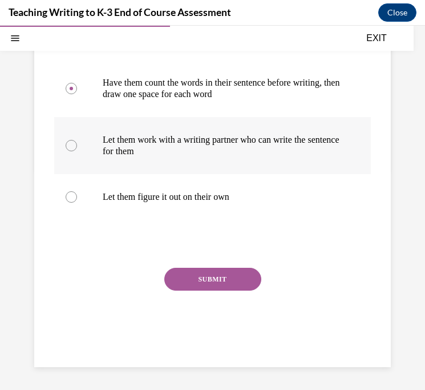
scroll to position [270, 0]
click at [213, 278] on button "SUBMIT" at bounding box center [212, 279] width 97 height 23
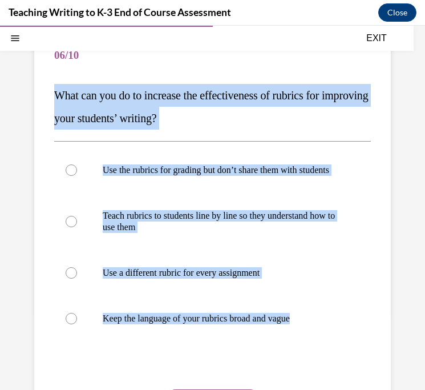
scroll to position [118, 0]
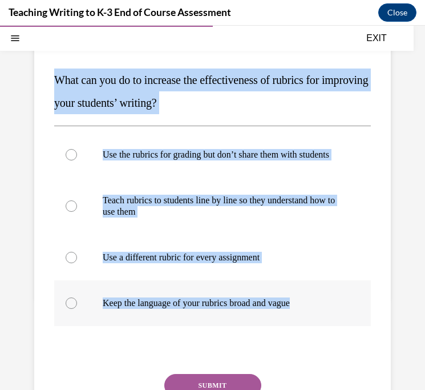
drag, startPoint x: 55, startPoint y: 195, endPoint x: 307, endPoint y: 312, distance: 278.0
click at [308, 314] on div "Question 06/10 What can you do to increase the effectiveness of rubrics for imp…" at bounding box center [212, 242] width 317 height 449
copy div "What can you do to increase the effectiveness of rubrics for improving your stu…"
click at [361, 116] on div "Question 06/10 What can you do to increase the effectiveness of rubrics for imp…" at bounding box center [212, 242] width 317 height 449
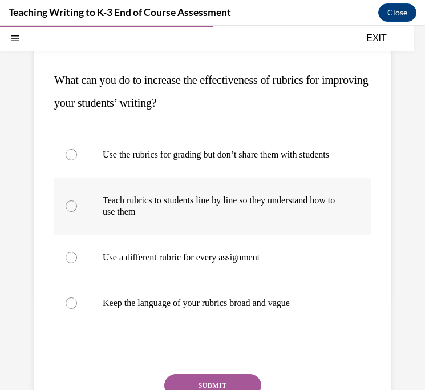
click at [174, 218] on p "Teach rubrics to students line by line so they understand how to use them" at bounding box center [223, 206] width 240 height 23
click at [77, 212] on input "Teach rubrics to students line by line so they understand how to use them" at bounding box center [71, 205] width 11 height 11
radio input "true"
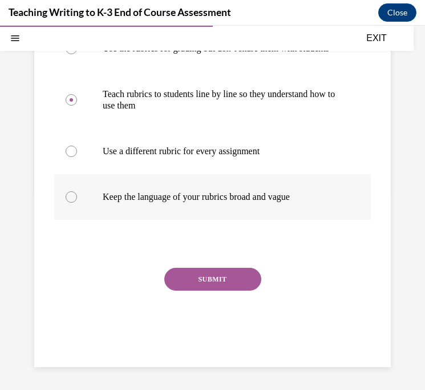
scroll to position [231, 0]
click at [215, 287] on button "SUBMIT" at bounding box center [212, 279] width 97 height 23
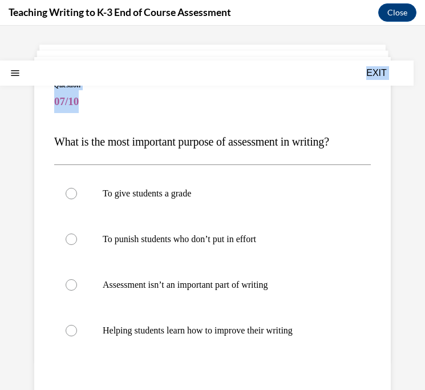
scroll to position [190, 0]
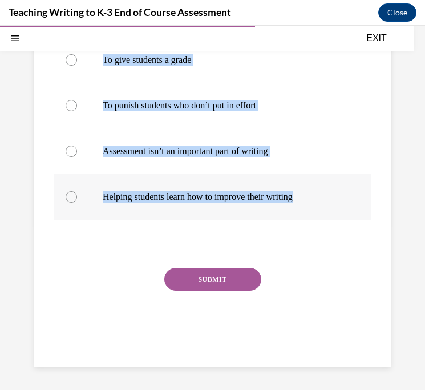
drag, startPoint x: 54, startPoint y: 196, endPoint x: 322, endPoint y: 207, distance: 268.1
click at [322, 207] on div "Question 07/10 What is the most important purpose of assessment in writing? To …" at bounding box center [212, 153] width 317 height 415
copy div "What is the most important purpose of assessment in writing? To give students a…"
click at [330, 139] on label "Assessment isn’t an important part of writing" at bounding box center [212, 151] width 317 height 46
click at [77, 146] on input "Assessment isn’t an important part of writing" at bounding box center [71, 151] width 11 height 11
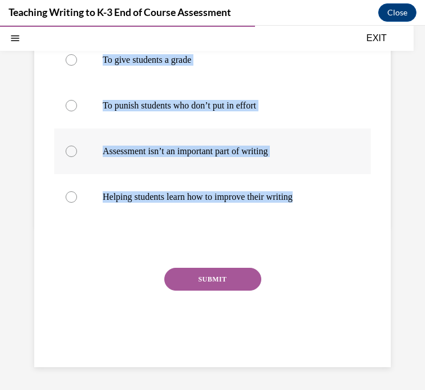
radio input "true"
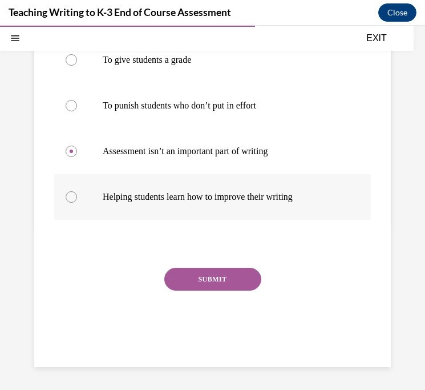
click at [258, 203] on label "Helping students learn how to improve their writing" at bounding box center [212, 197] width 317 height 46
click at [77, 203] on input "Helping students learn how to improve their writing" at bounding box center [71, 196] width 11 height 11
radio input "true"
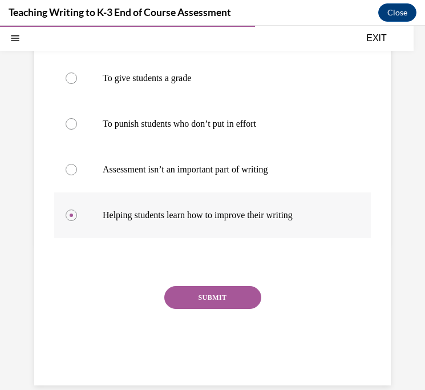
scroll to position [174, 0]
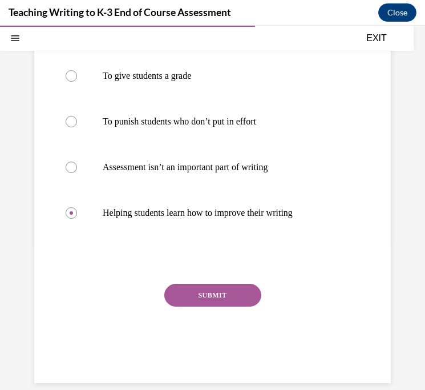
click at [234, 294] on button "SUBMIT" at bounding box center [212, 295] width 97 height 23
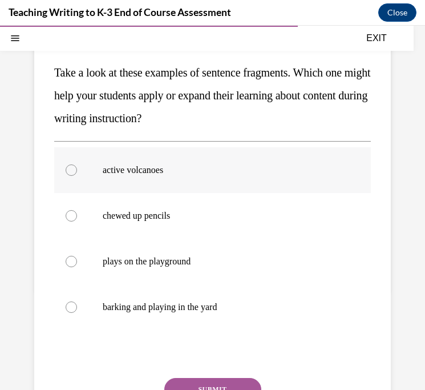
scroll to position [106, 0]
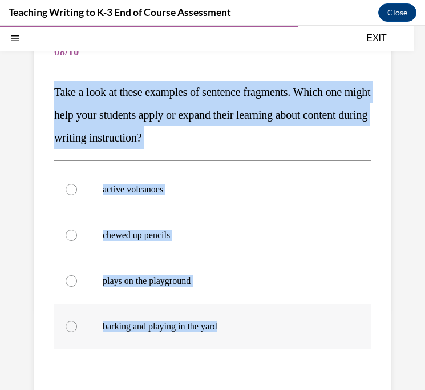
drag, startPoint x: 54, startPoint y: 90, endPoint x: 222, endPoint y: 339, distance: 299.5
click at [223, 340] on div "Question 08/10 Take a look at these examples of sentence fragments. Which one m…" at bounding box center [212, 260] width 317 height 461
copy div "Take a look at these examples of sentence fragments. Which one might help your …"
click at [279, 195] on p "active volcanoes" at bounding box center [223, 189] width 240 height 11
click at [77, 195] on input "active volcanoes" at bounding box center [71, 189] width 11 height 11
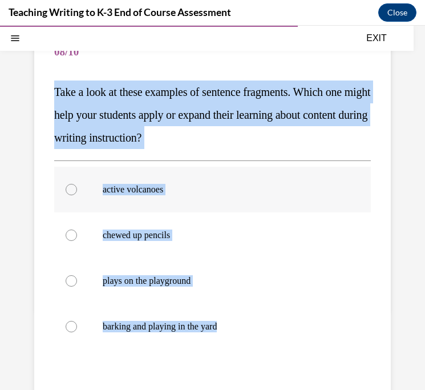
radio input "true"
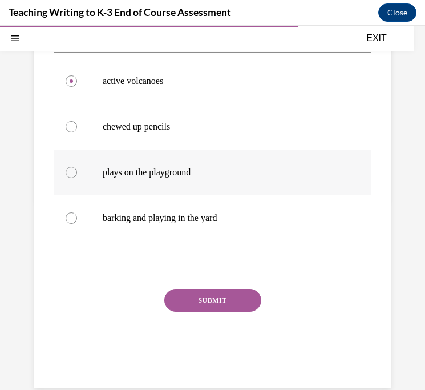
scroll to position [216, 0]
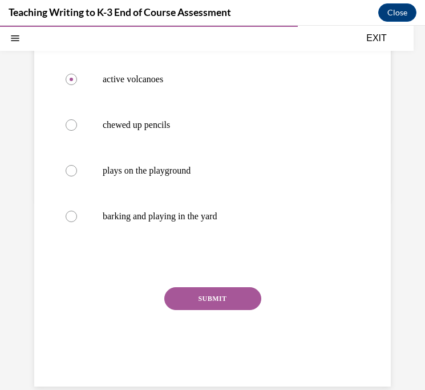
click at [214, 300] on button "SUBMIT" at bounding box center [212, 298] width 97 height 23
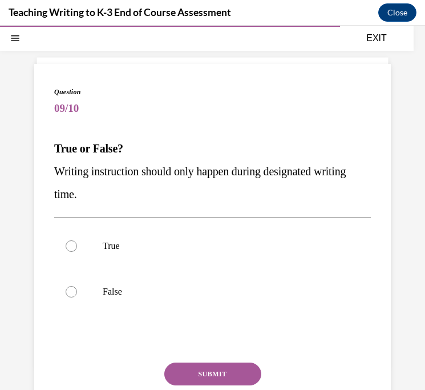
scroll to position [50, 0]
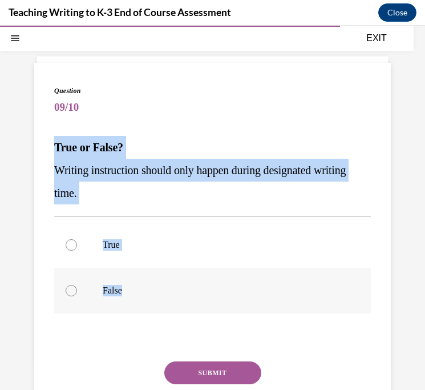
drag, startPoint x: 54, startPoint y: 145, endPoint x: 125, endPoint y: 288, distance: 159.9
click at [126, 289] on div "Question 09/10 True or False? Writing instruction should only happen during des…" at bounding box center [212, 271] width 317 height 370
copy div "True or False? Writing instruction should only happen during designated writing…"
click at [286, 202] on p "Writing instruction should only happen during designated writing time." at bounding box center [212, 182] width 317 height 46
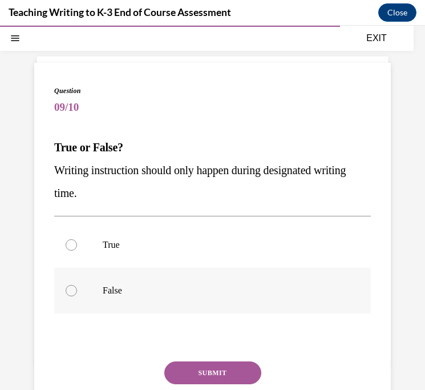
click at [108, 288] on p "False" at bounding box center [223, 290] width 240 height 11
click at [77, 288] on input "False" at bounding box center [71, 290] width 11 height 11
radio input "true"
click at [219, 370] on button "SUBMIT" at bounding box center [212, 373] width 97 height 23
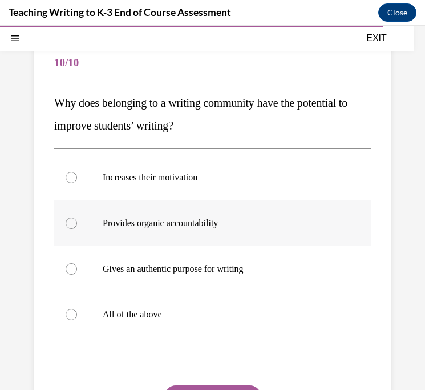
scroll to position [102, 0]
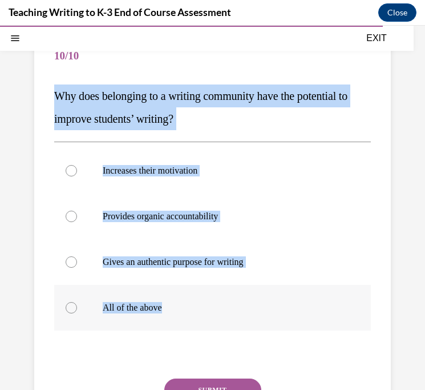
drag, startPoint x: 54, startPoint y: 94, endPoint x: 170, endPoint y: 307, distance: 243.0
click at [170, 308] on div "Question 10/10 Why does belonging to a writing community have the potential to …" at bounding box center [212, 253] width 317 height 438
copy div "Why does belonging to a writing community have the potential to improve student…"
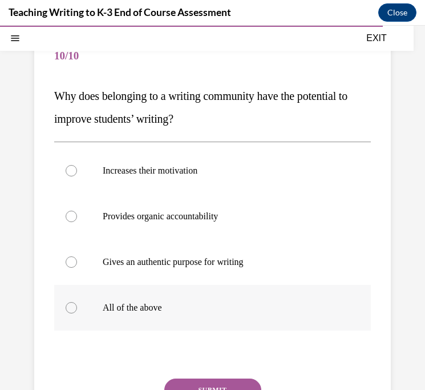
click at [222, 287] on label "All of the above" at bounding box center [212, 308] width 317 height 46
click at [77, 302] on input "All of the above" at bounding box center [71, 307] width 11 height 11
radio input "true"
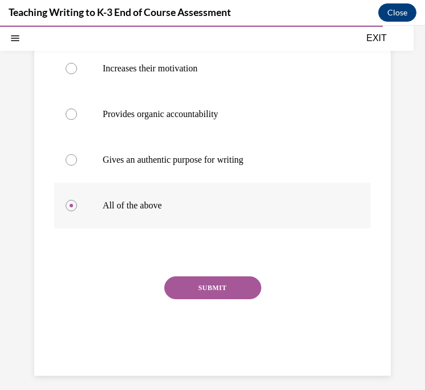
scroll to position [210, 0]
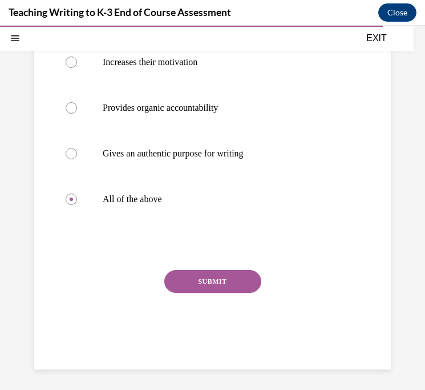
click at [217, 280] on button "SUBMIT" at bounding box center [212, 281] width 97 height 23
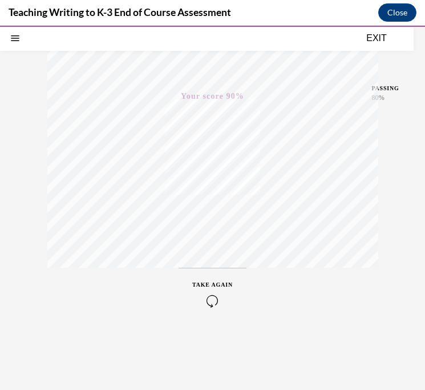
scroll to position [205, 0]
click at [379, 40] on button "EXIT" at bounding box center [377, 38] width 69 height 14
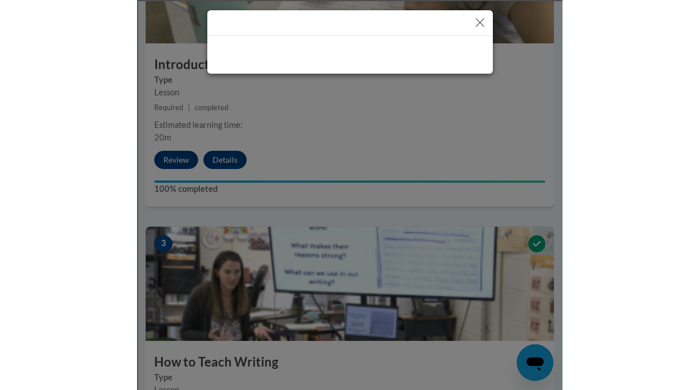
scroll to position [611, 0]
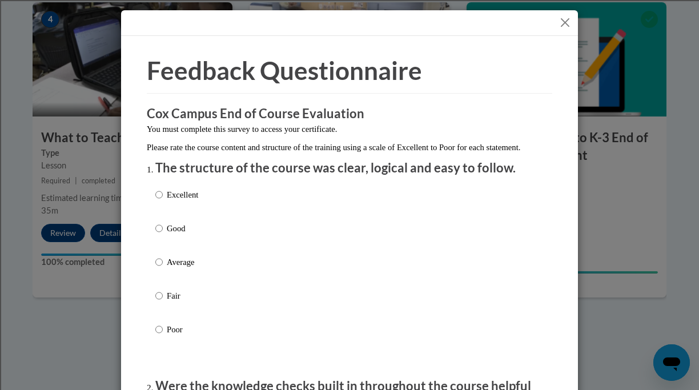
click at [179, 235] on p "Good" at bounding box center [182, 228] width 31 height 13
click at [163, 235] on input "Good" at bounding box center [158, 228] width 7 height 13
radio input "true"
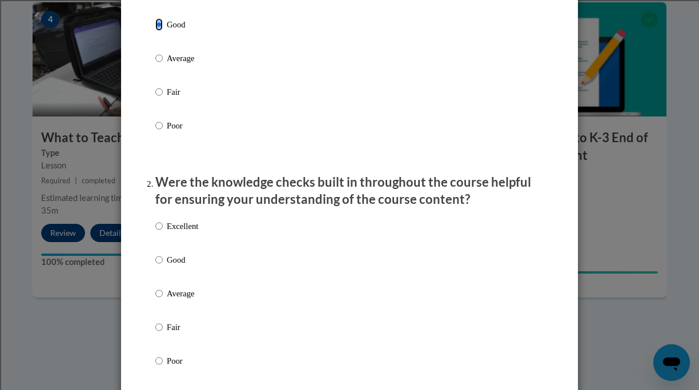
scroll to position [203, 0]
click at [177, 267] on p "Good" at bounding box center [182, 260] width 31 height 13
click at [163, 267] on input "Good" at bounding box center [158, 260] width 7 height 13
radio input "true"
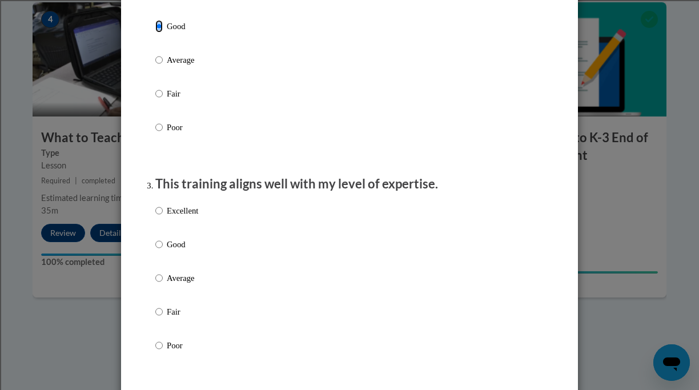
scroll to position [439, 0]
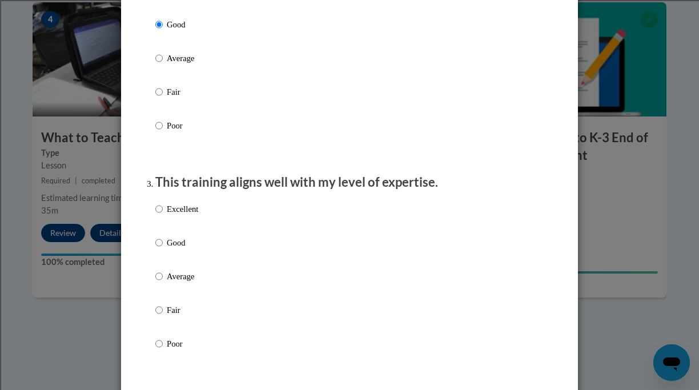
click at [176, 249] on p "Good" at bounding box center [182, 242] width 31 height 13
click at [163, 249] on input "Good" at bounding box center [158, 242] width 7 height 13
radio input "true"
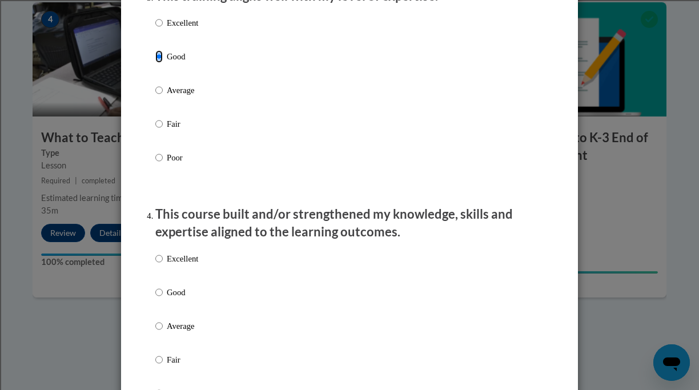
scroll to position [624, 0]
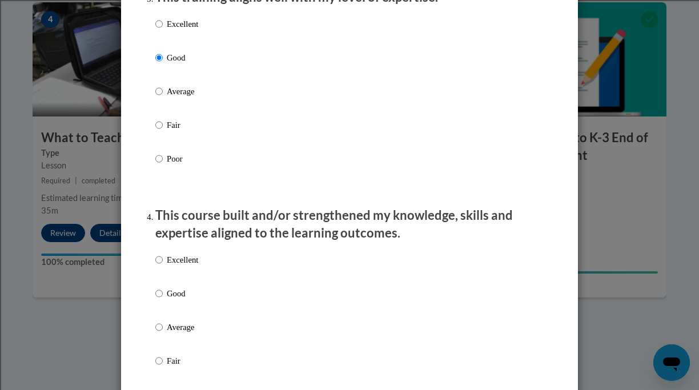
click at [172, 300] on p "Good" at bounding box center [182, 293] width 31 height 13
click at [163, 300] on input "Good" at bounding box center [158, 293] width 7 height 13
radio input "true"
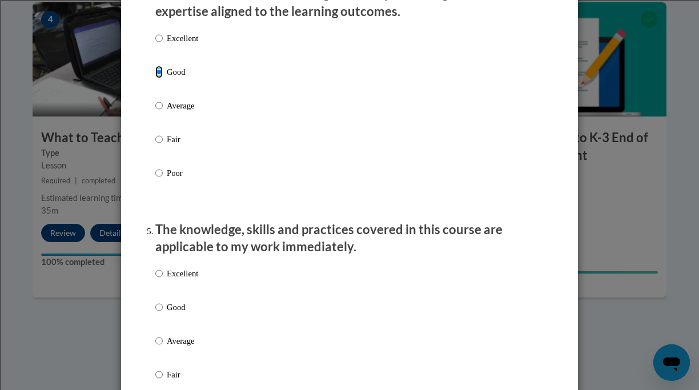
scroll to position [849, 0]
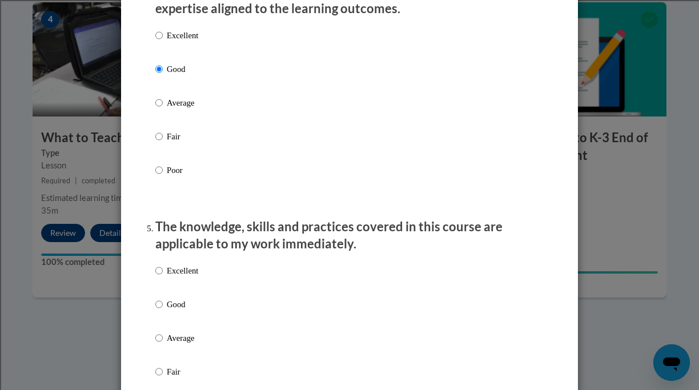
click at [174, 322] on label "Good" at bounding box center [176, 313] width 43 height 31
click at [163, 311] on input "Good" at bounding box center [158, 304] width 7 height 13
radio input "true"
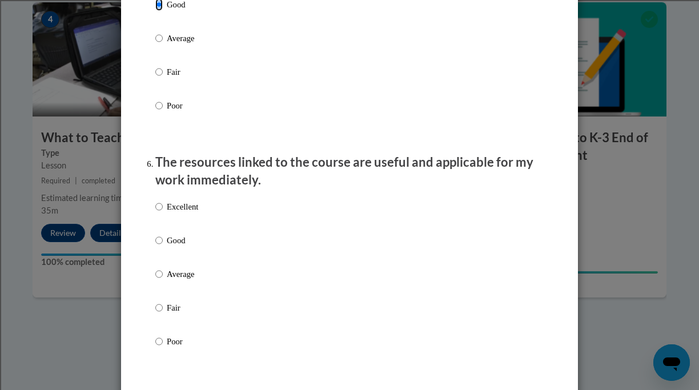
scroll to position [1150, 0]
click at [176, 246] on p "Good" at bounding box center [182, 239] width 31 height 13
click at [163, 246] on input "Good" at bounding box center [158, 239] width 7 height 13
radio input "true"
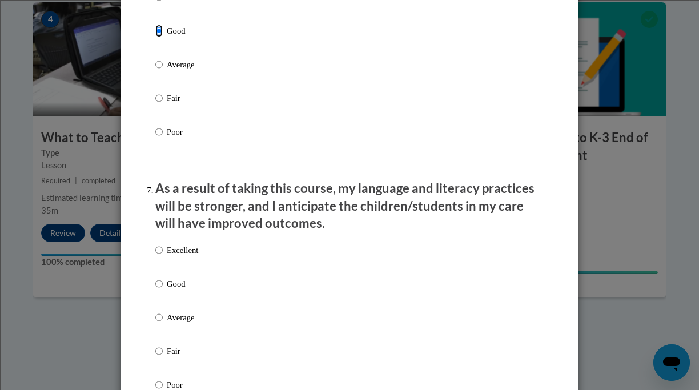
scroll to position [1362, 0]
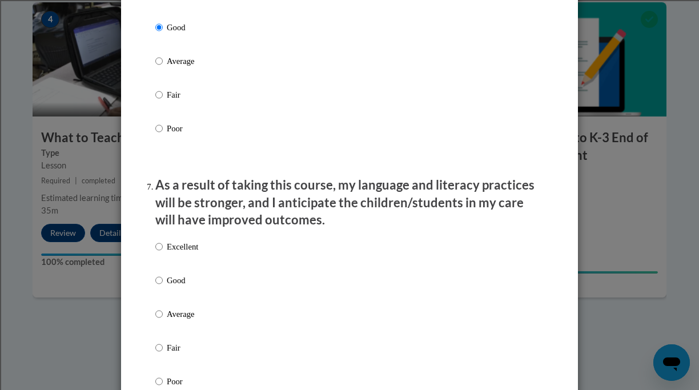
click at [178, 300] on label "Good" at bounding box center [176, 289] width 43 height 31
click at [163, 287] on input "Good" at bounding box center [158, 280] width 7 height 13
radio input "true"
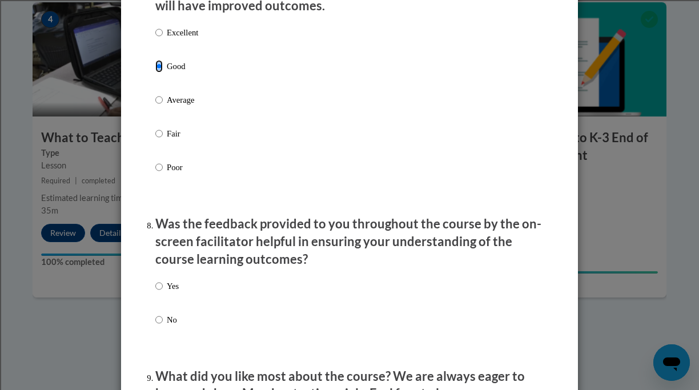
scroll to position [1576, 0]
click at [167, 292] on p "Yes" at bounding box center [173, 285] width 12 height 13
click at [163, 292] on input "Yes" at bounding box center [158, 285] width 7 height 13
radio input "true"
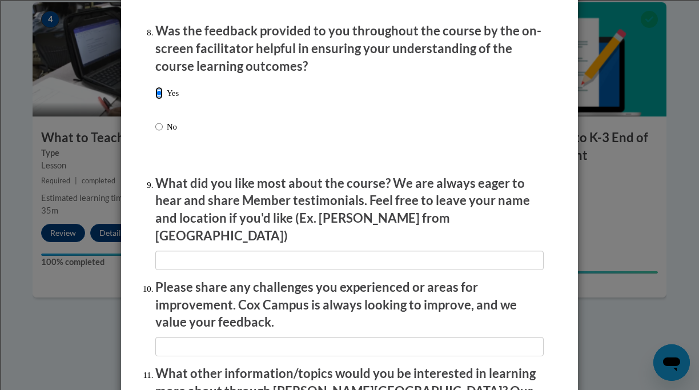
scroll to position [1798, 0]
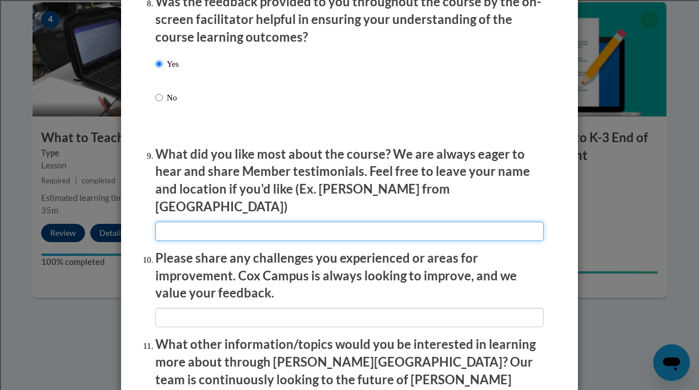
click at [236, 230] on input "textbox" at bounding box center [349, 231] width 388 height 19
type input "Examples of students and teachers working in the classroom"
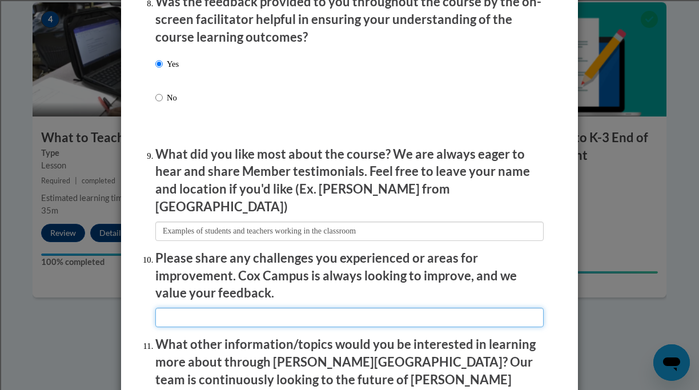
click at [270, 308] on input "textbox" at bounding box center [349, 317] width 388 height 19
type input "v"
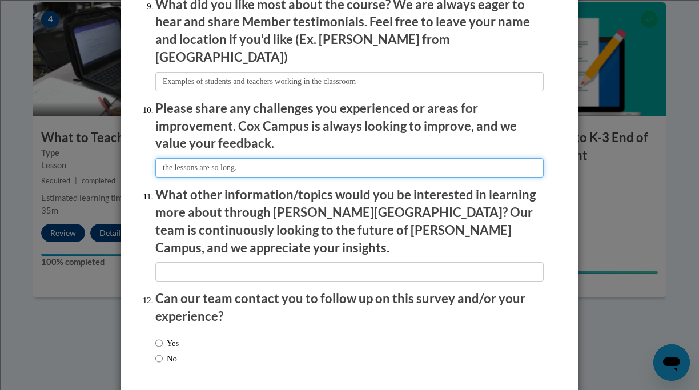
scroll to position [1986, 0]
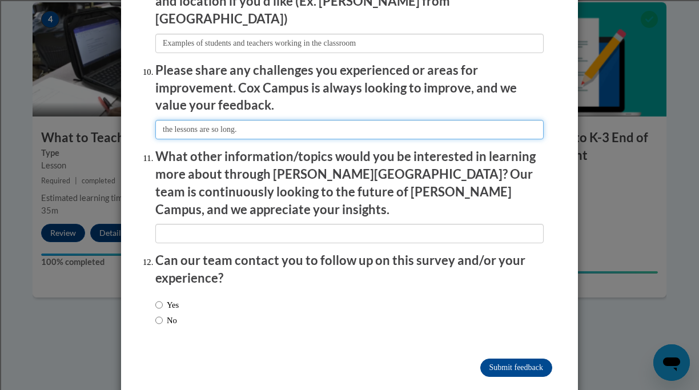
type input "the lessons are so long."
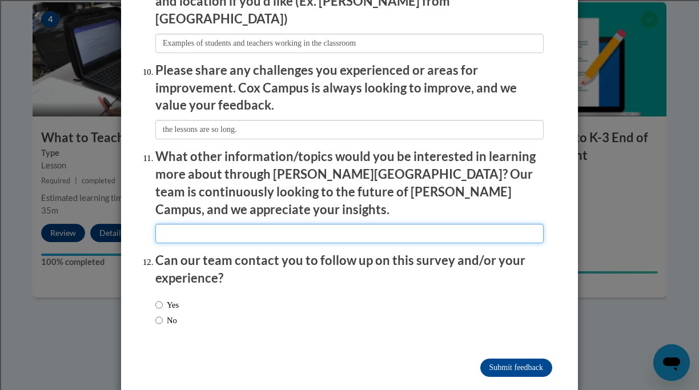
click at [210, 224] on input "textbox" at bounding box center [349, 233] width 388 height 19
type input "no"
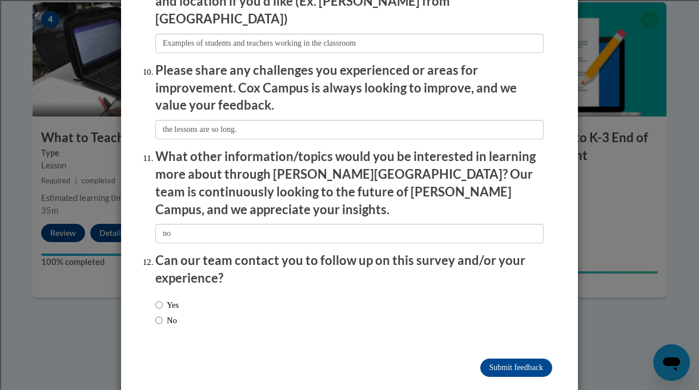
click at [166, 314] on label "No" at bounding box center [166, 320] width 22 height 13
click at [163, 314] on input "No" at bounding box center [158, 320] width 7 height 13
radio input "true"
click at [509, 359] on input "Submit feedback" at bounding box center [516, 368] width 72 height 18
